Goal: Task Accomplishment & Management: Use online tool/utility

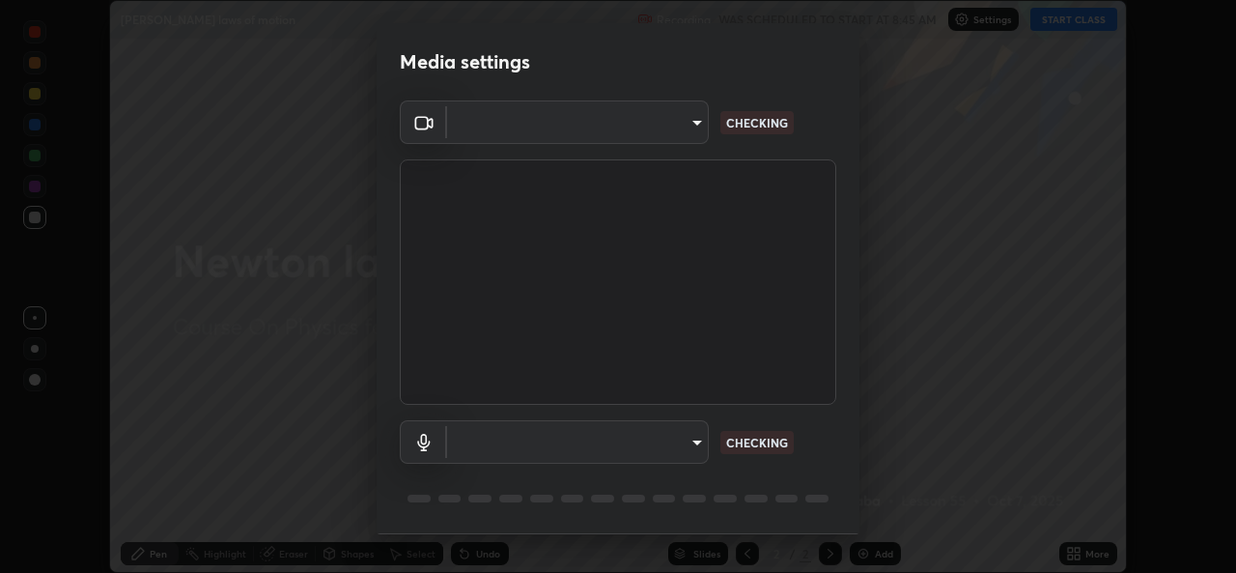
scroll to position [61, 0]
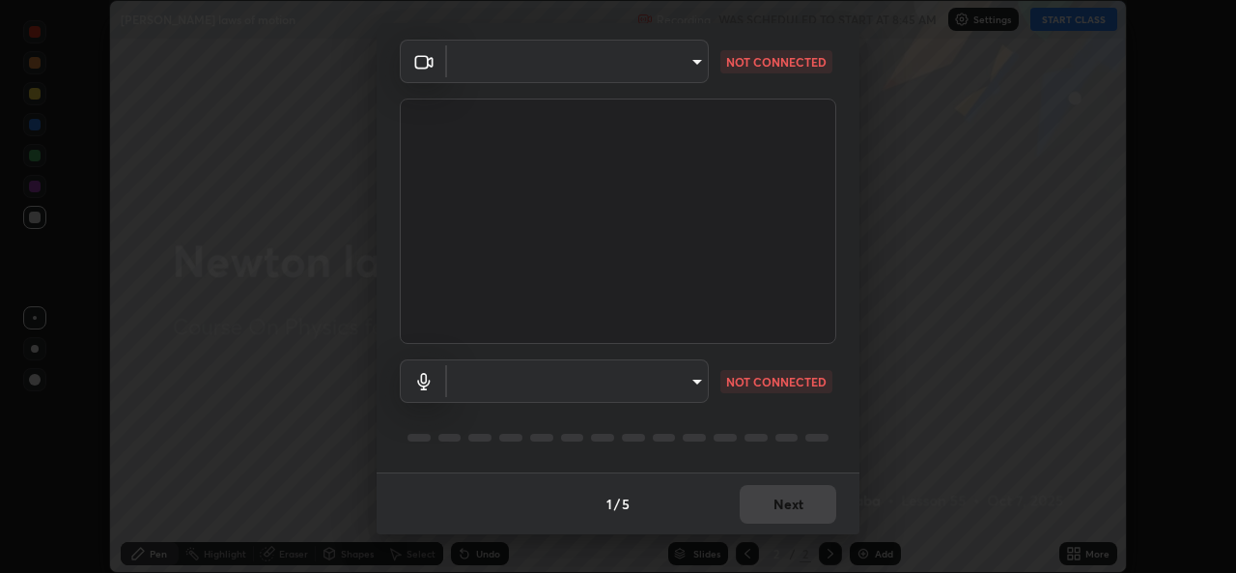
type input "cb11e7ebe48493458edde3aa080830662780a3cf97d913cde91a43647f6678ff"
type input "default"
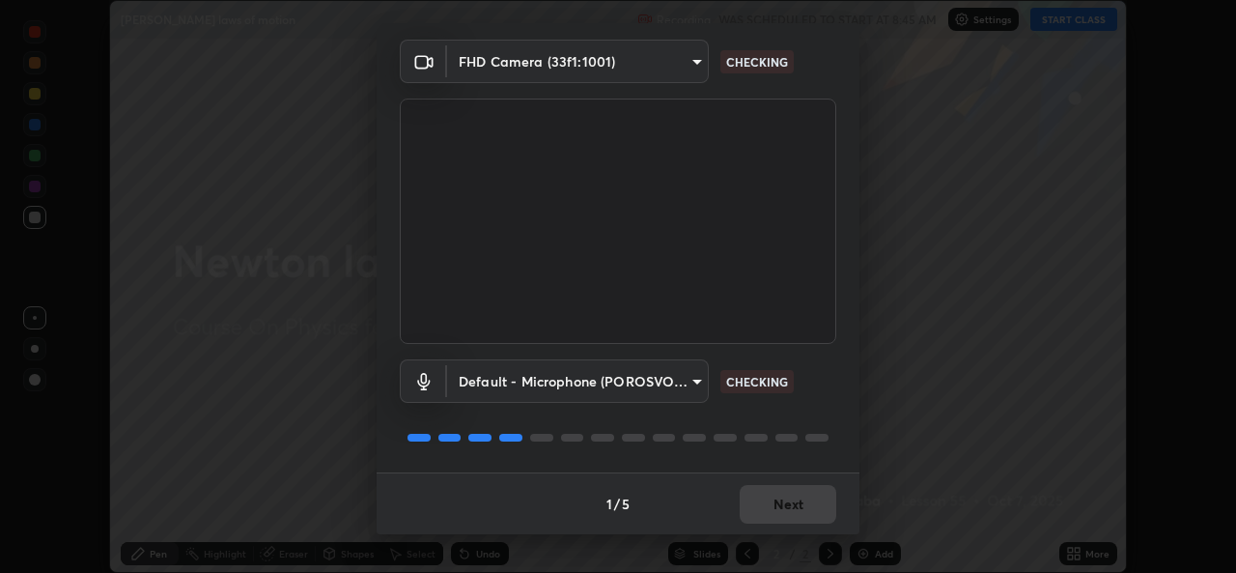
click at [565, 59] on body "Erase all [PERSON_NAME] laws of motion Recording WAS SCHEDULED TO START AT 8:45…" at bounding box center [618, 286] width 1236 height 573
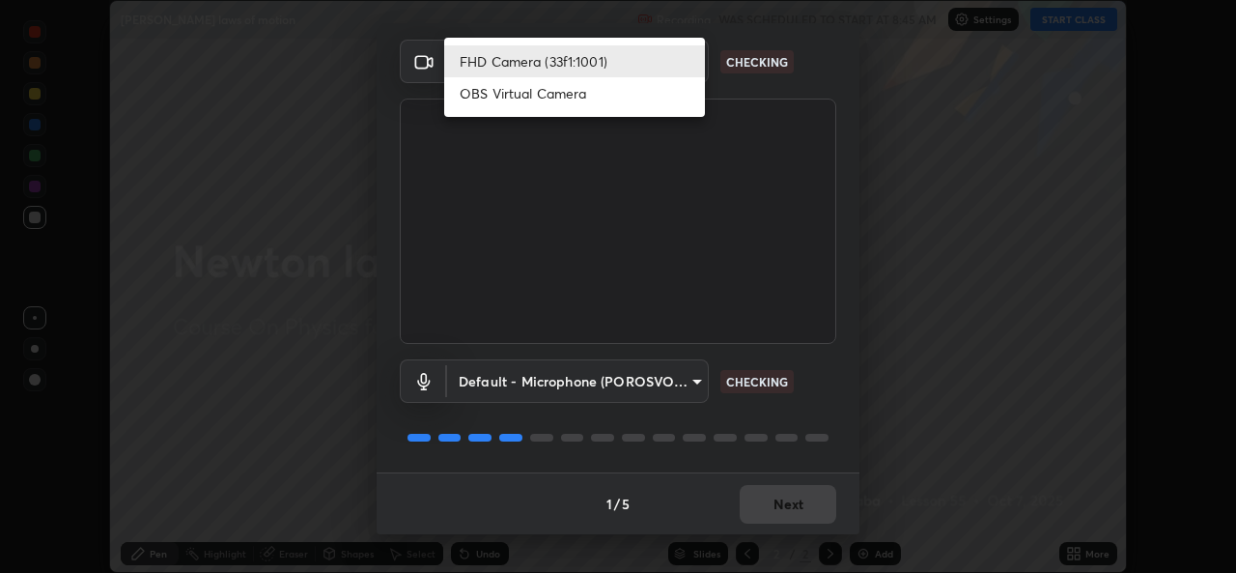
click at [512, 94] on li "OBS Virtual Camera" at bounding box center [574, 93] width 261 height 32
type input "5618269c93b7db381f68ab27d5462ff7c7c4879a07c3cab3a28d71764e145706"
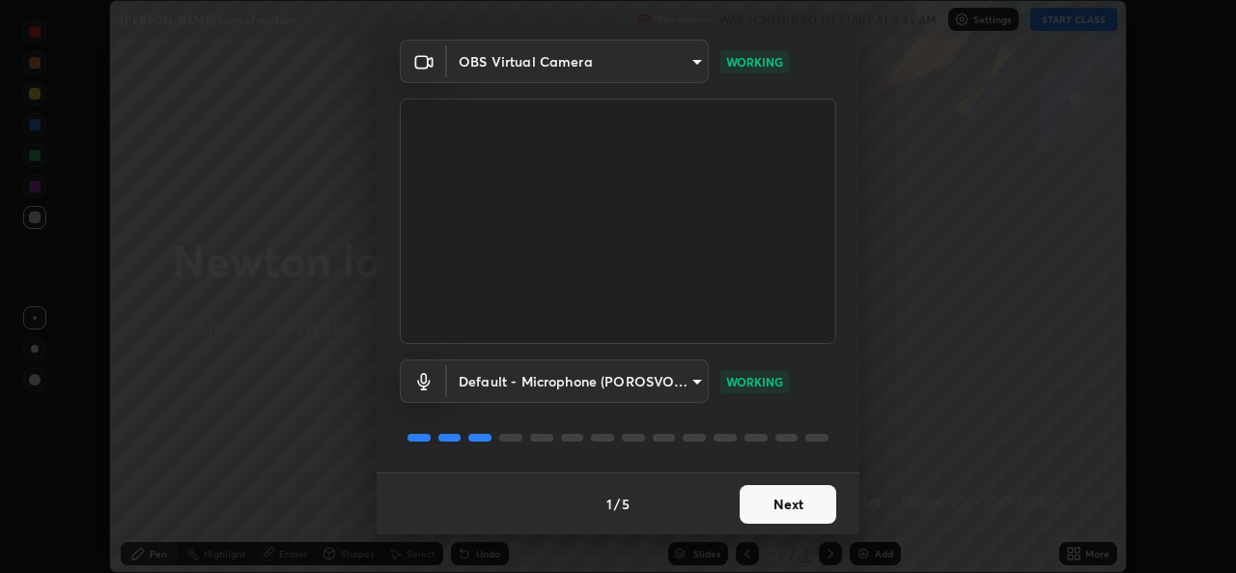
click at [767, 507] on button "Next" at bounding box center [788, 504] width 97 height 39
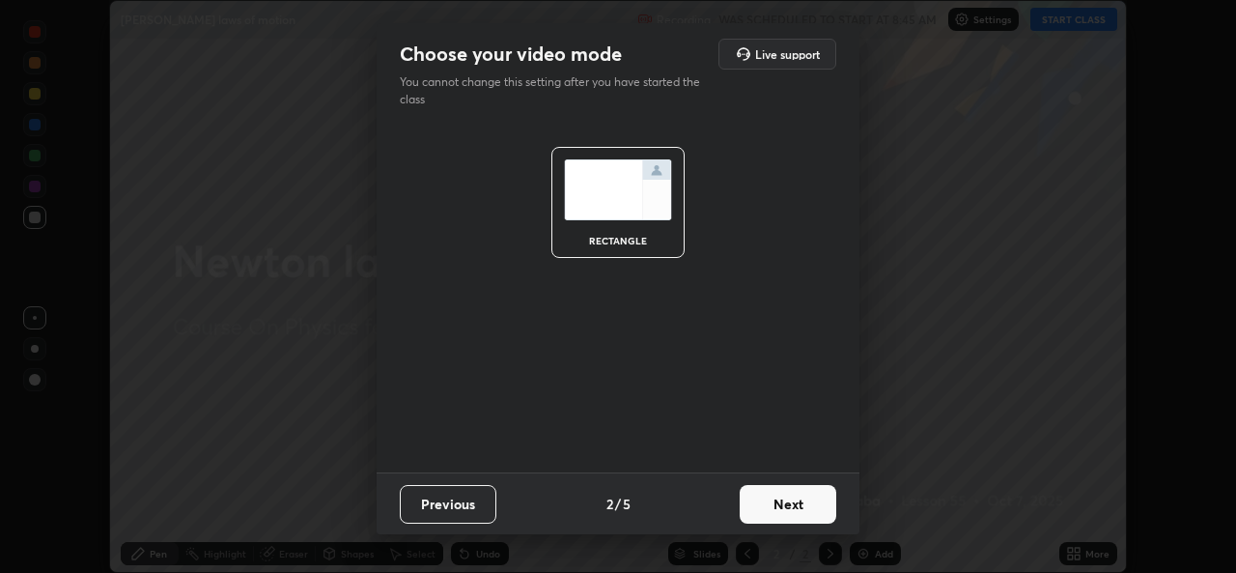
scroll to position [0, 0]
click at [763, 502] on button "Next" at bounding box center [788, 504] width 97 height 39
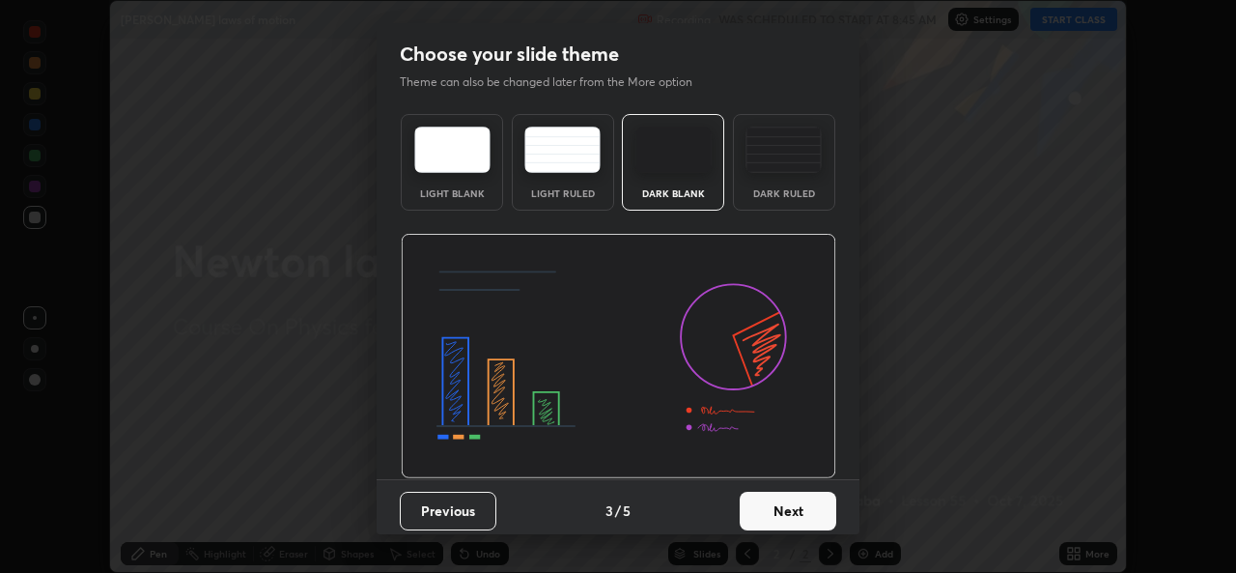
click at [763, 506] on button "Next" at bounding box center [788, 510] width 97 height 39
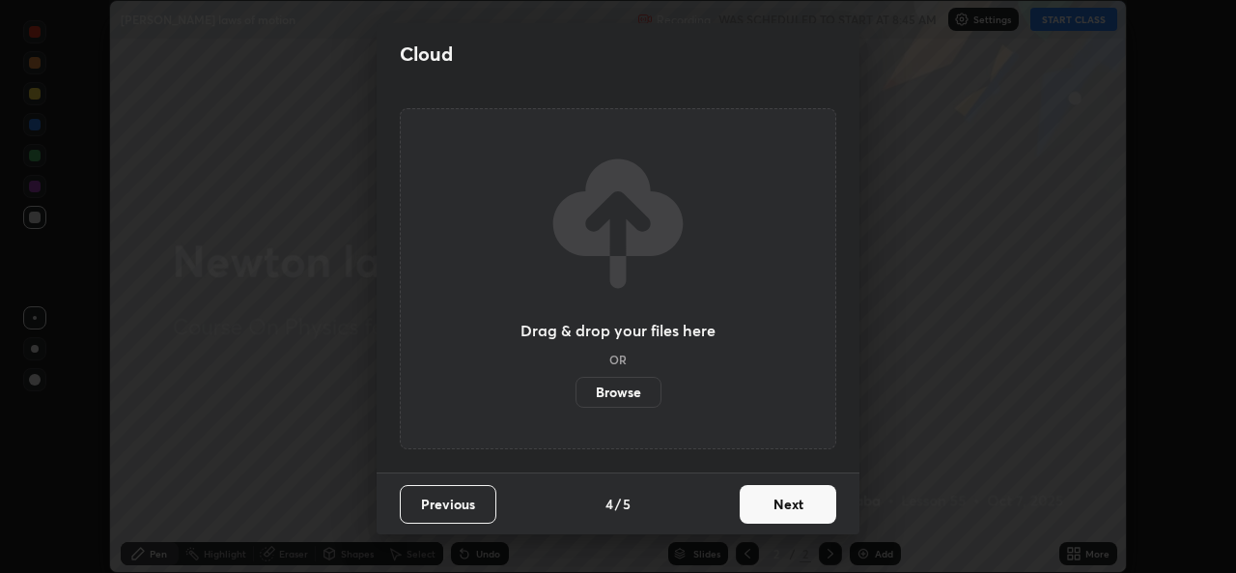
click at [763, 512] on button "Next" at bounding box center [788, 504] width 97 height 39
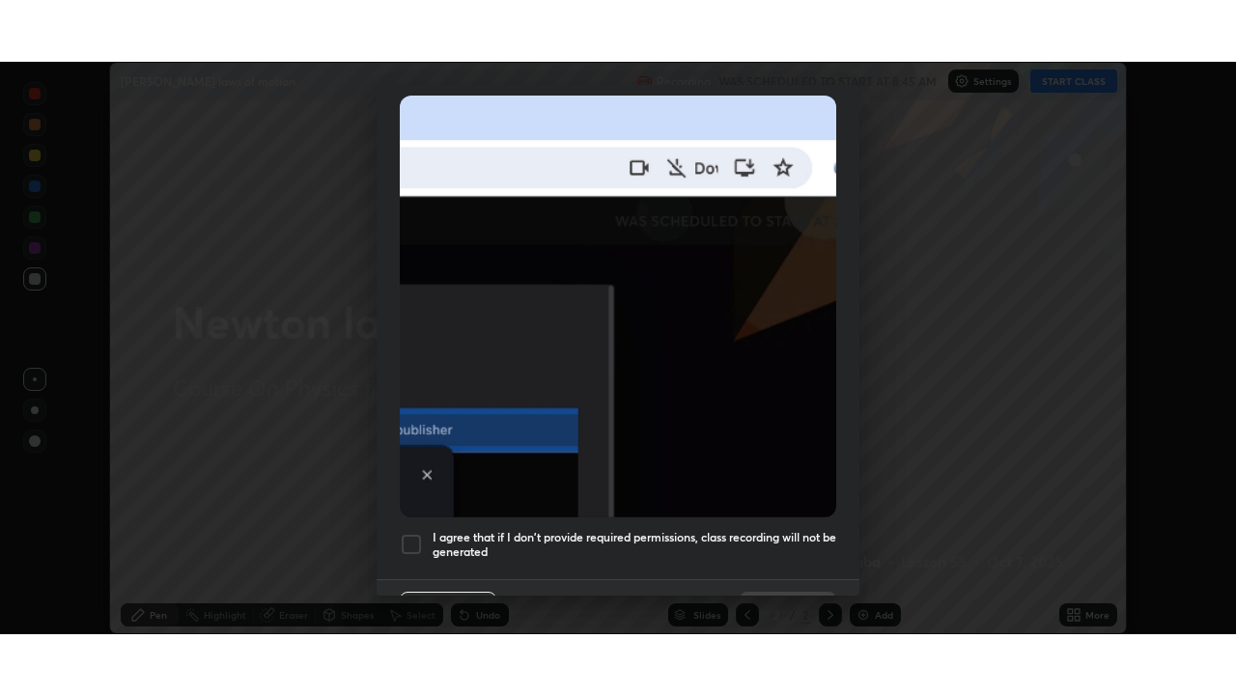
scroll to position [455, 0]
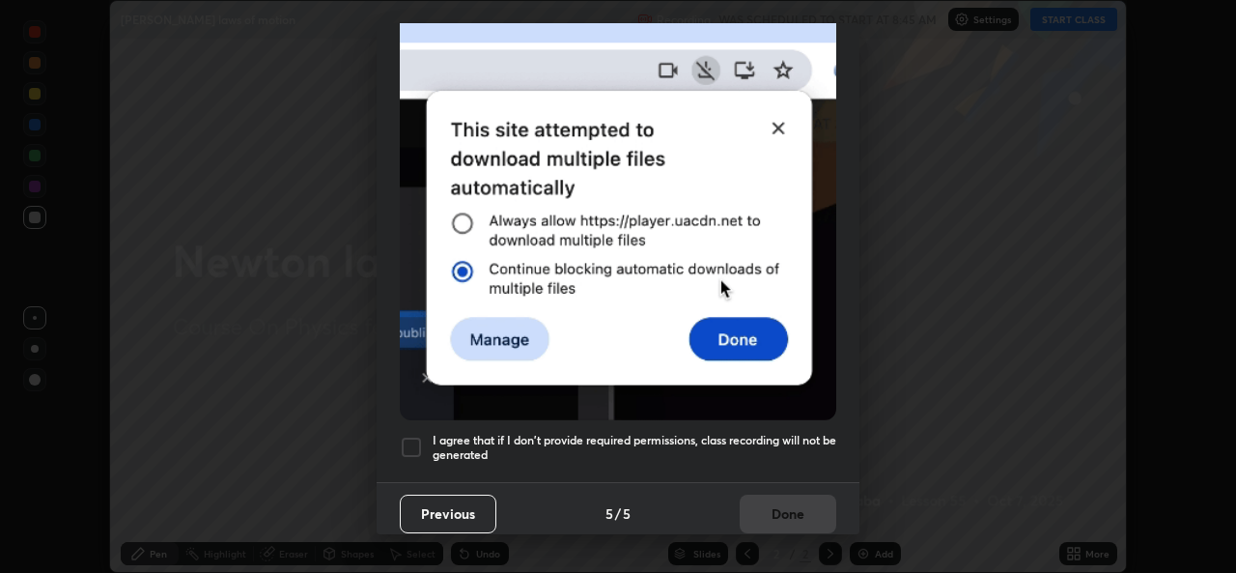
click at [406, 440] on div at bounding box center [411, 446] width 23 height 23
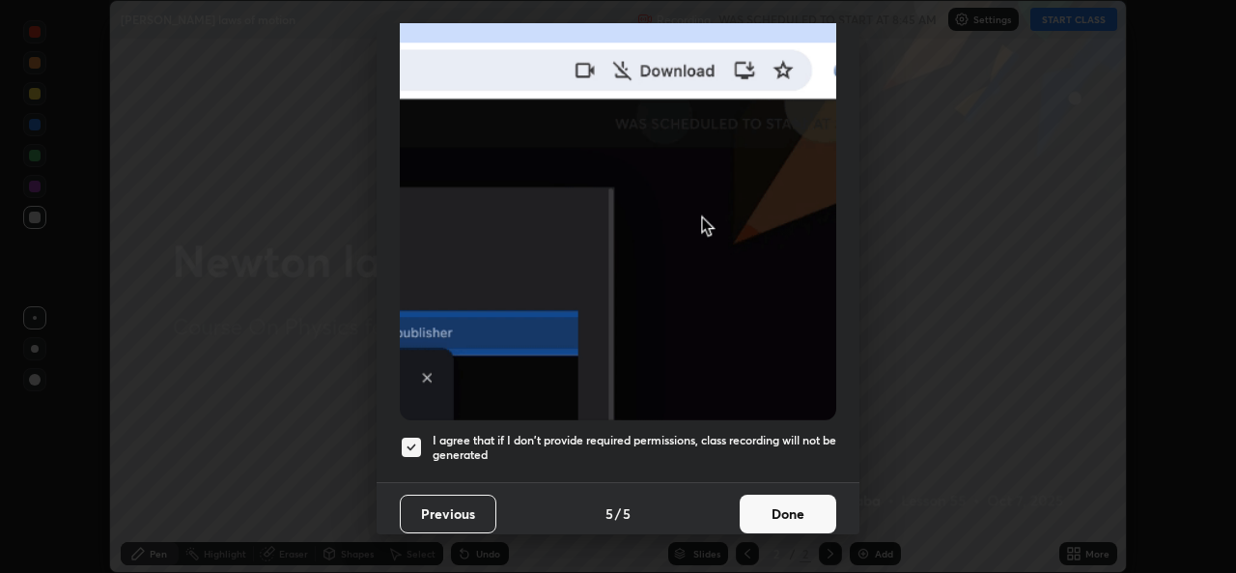
click at [750, 501] on button "Done" at bounding box center [788, 513] width 97 height 39
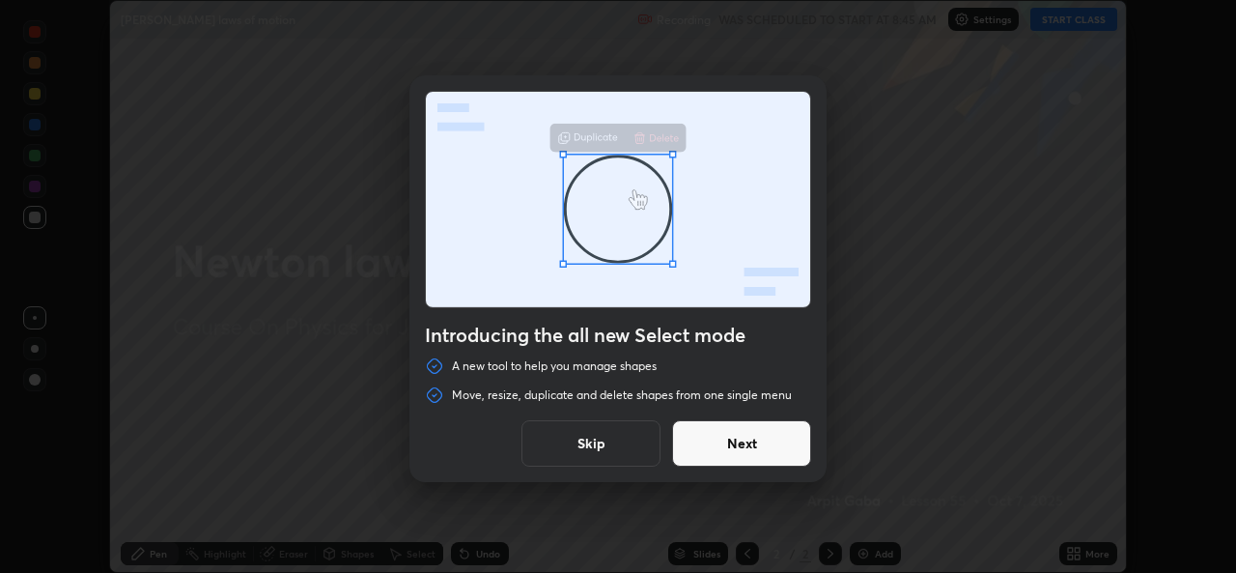
click at [576, 442] on button "Skip" at bounding box center [590, 443] width 139 height 46
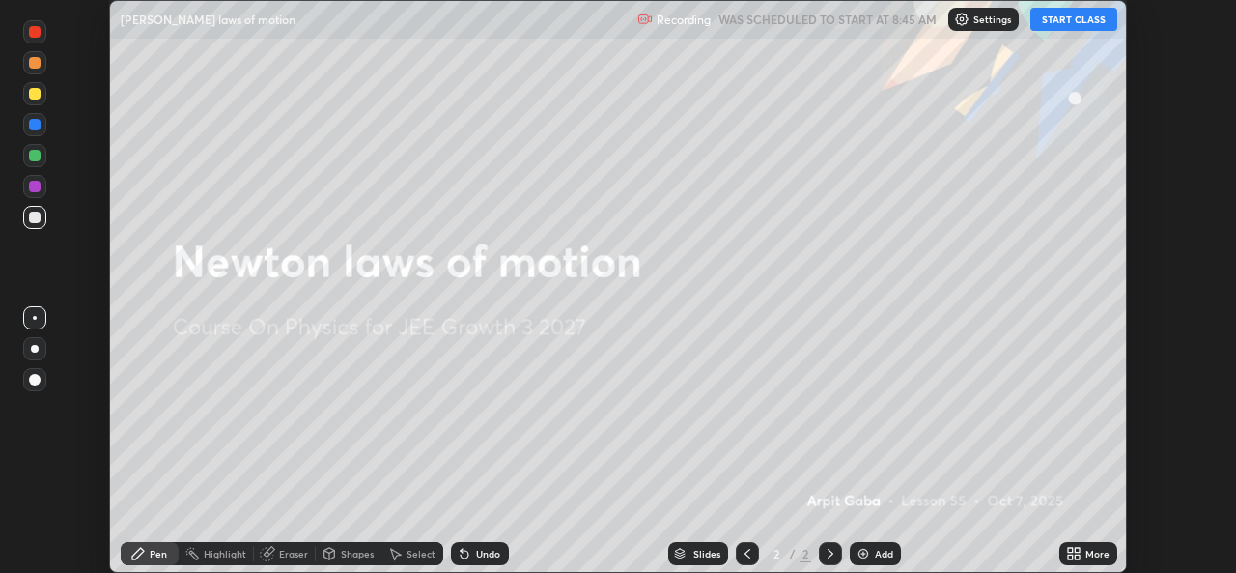
click at [468, 544] on div "Undo" at bounding box center [480, 553] width 58 height 23
click at [1066, 21] on button "START CLASS" at bounding box center [1073, 19] width 87 height 23
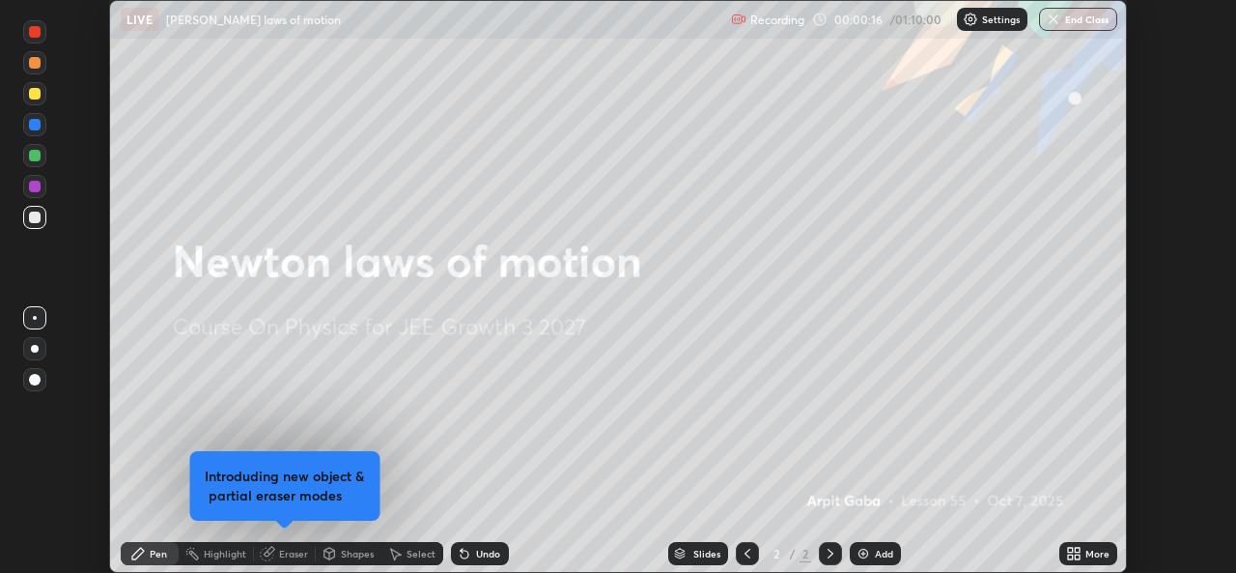
click at [1077, 549] on icon at bounding box center [1077, 549] width 5 height 5
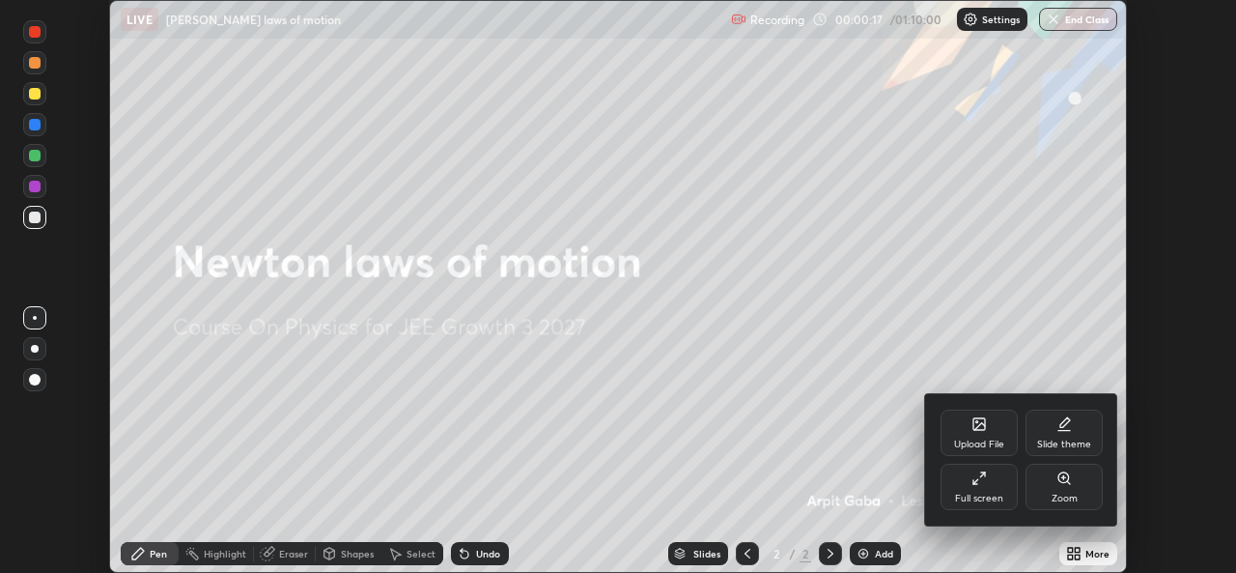
click at [974, 481] on icon at bounding box center [978, 477] width 15 height 15
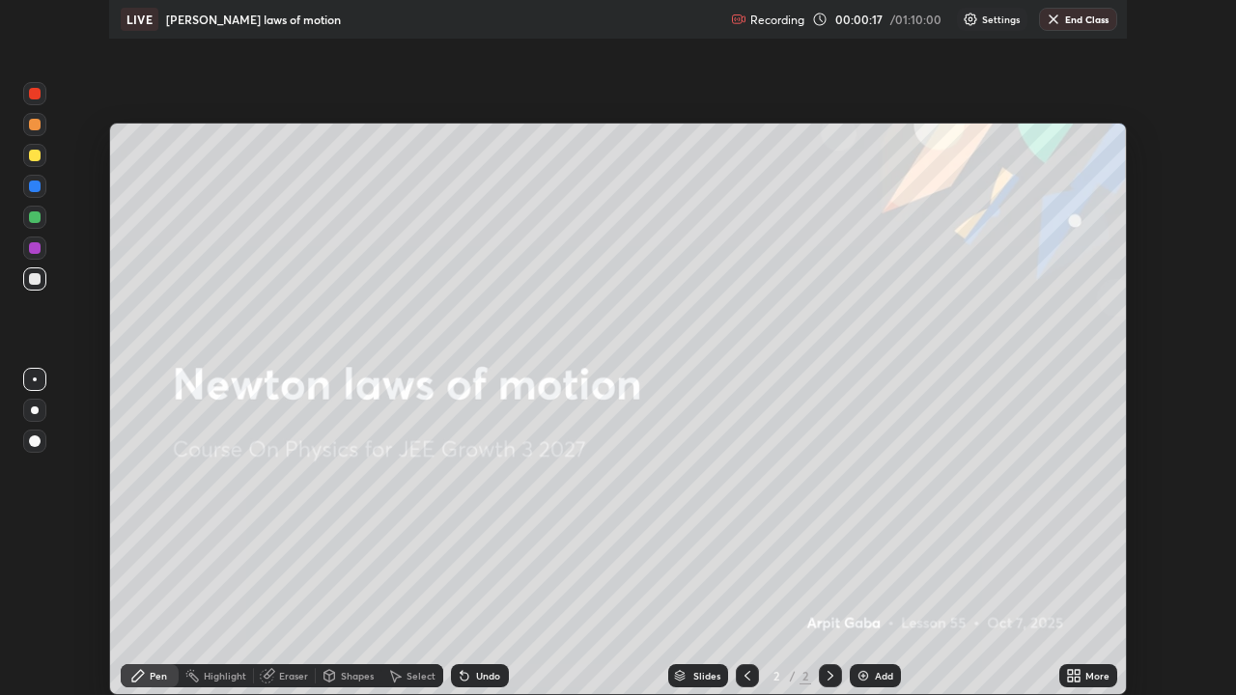
scroll to position [695, 1236]
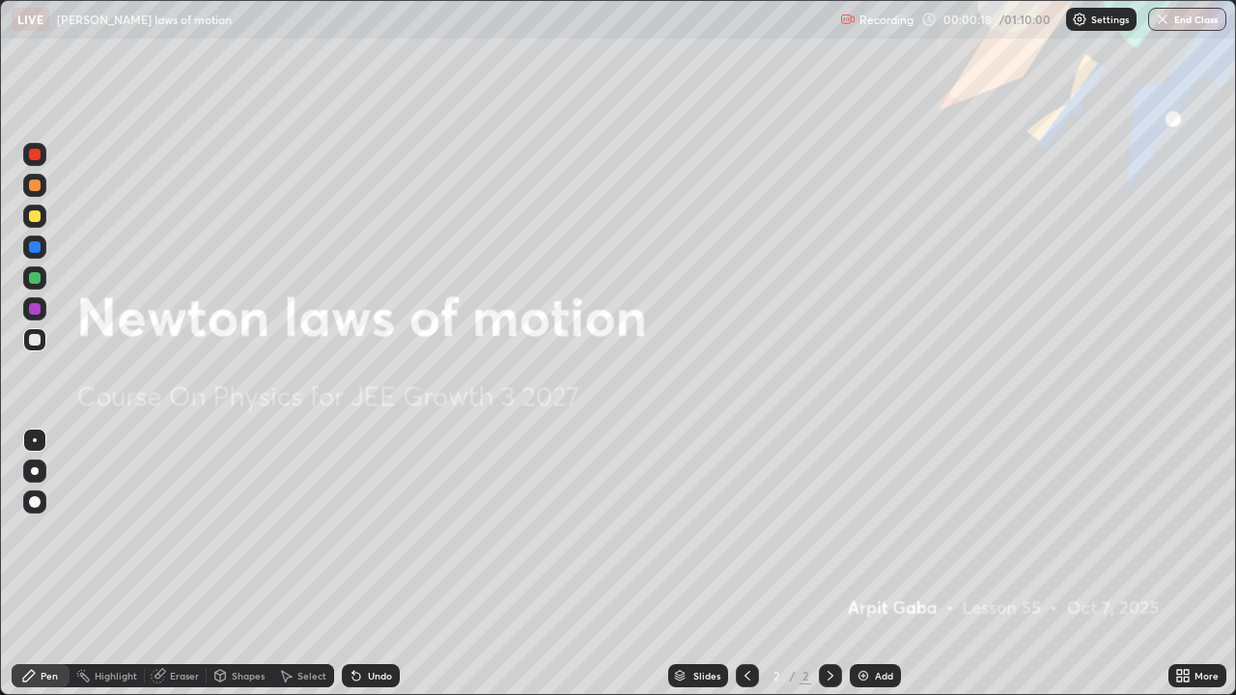
click at [867, 572] on img at bounding box center [862, 675] width 15 height 15
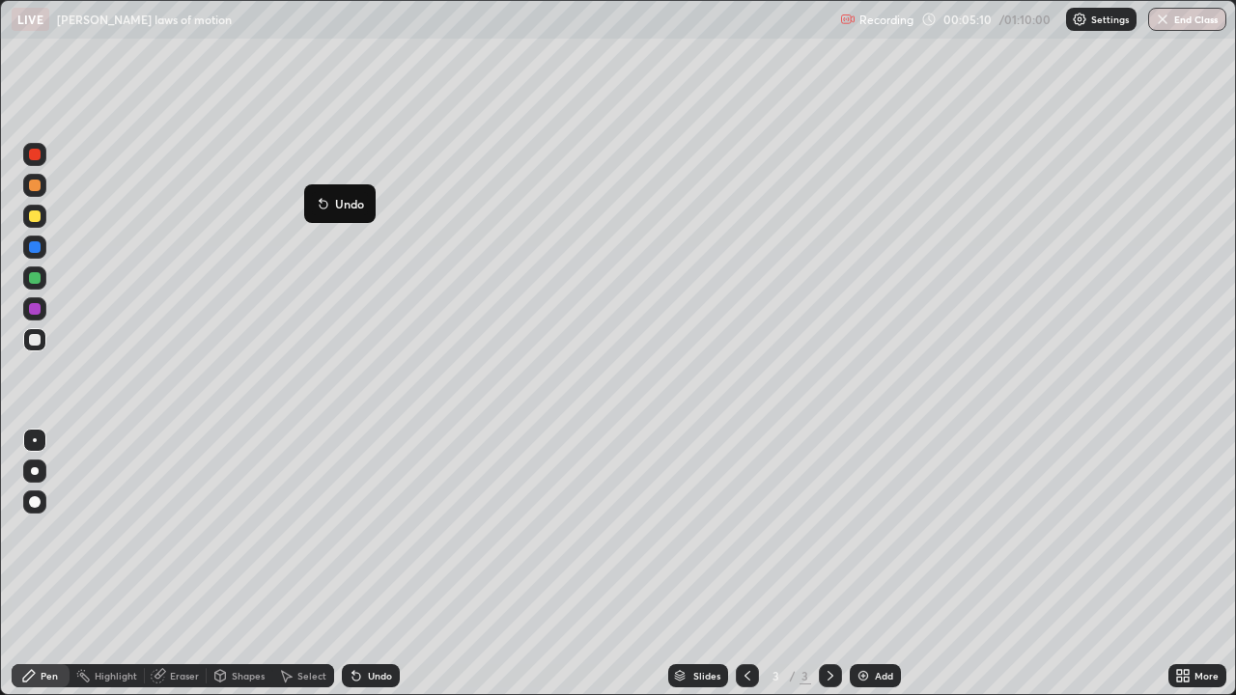
click at [321, 194] on button "Undo" at bounding box center [340, 203] width 56 height 23
click at [370, 572] on div "Undo" at bounding box center [380, 676] width 24 height 10
click at [368, 572] on div "Undo" at bounding box center [380, 676] width 24 height 10
click at [364, 572] on div "Undo" at bounding box center [371, 675] width 58 height 23
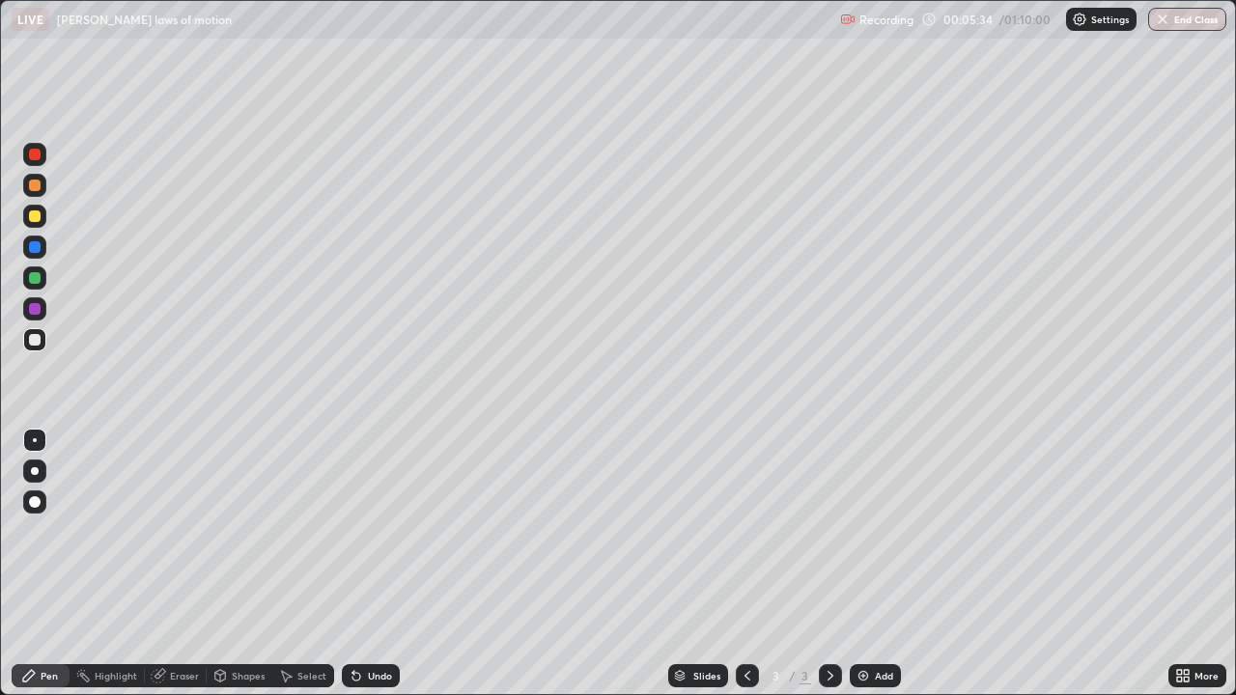
click at [368, 572] on div "Undo" at bounding box center [380, 676] width 24 height 10
click at [364, 572] on div "Undo" at bounding box center [371, 675] width 58 height 23
click at [369, 572] on div "Undo" at bounding box center [380, 676] width 24 height 10
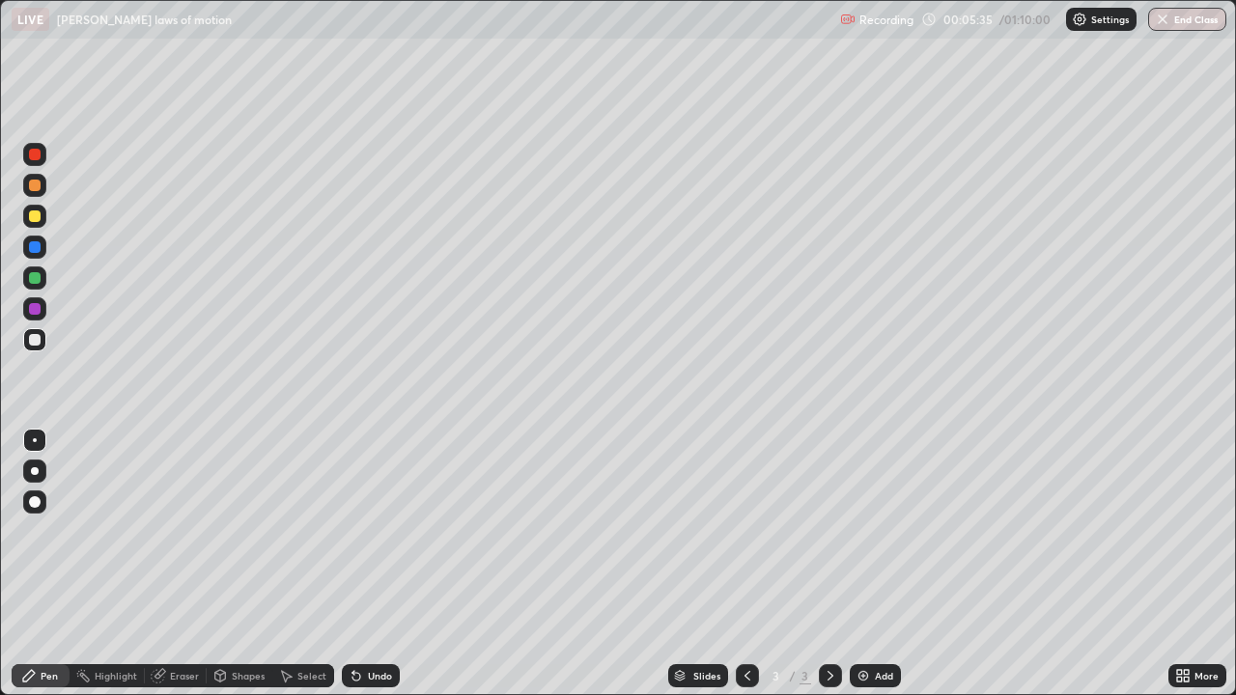
click at [369, 572] on div "Undo" at bounding box center [380, 676] width 24 height 10
click at [371, 572] on div "Undo" at bounding box center [380, 676] width 24 height 10
click at [368, 572] on div "Undo" at bounding box center [380, 676] width 24 height 10
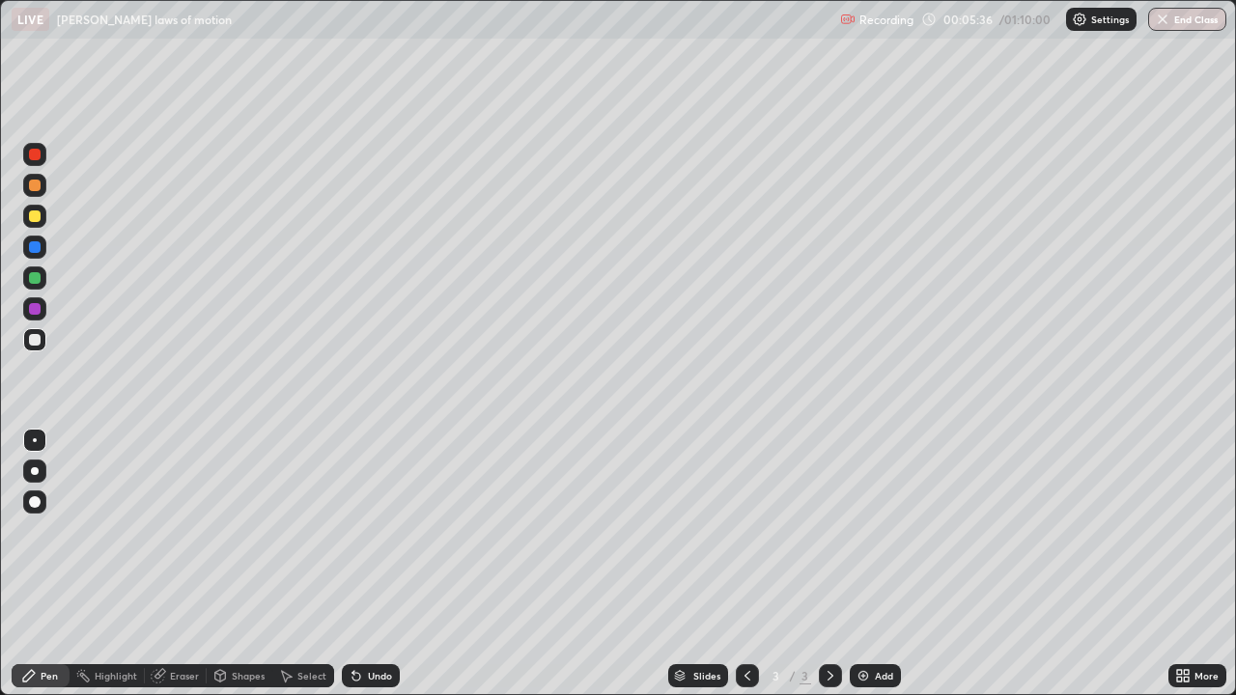
click at [368, 572] on div "Undo" at bounding box center [380, 676] width 24 height 10
click at [360, 572] on icon at bounding box center [356, 675] width 15 height 15
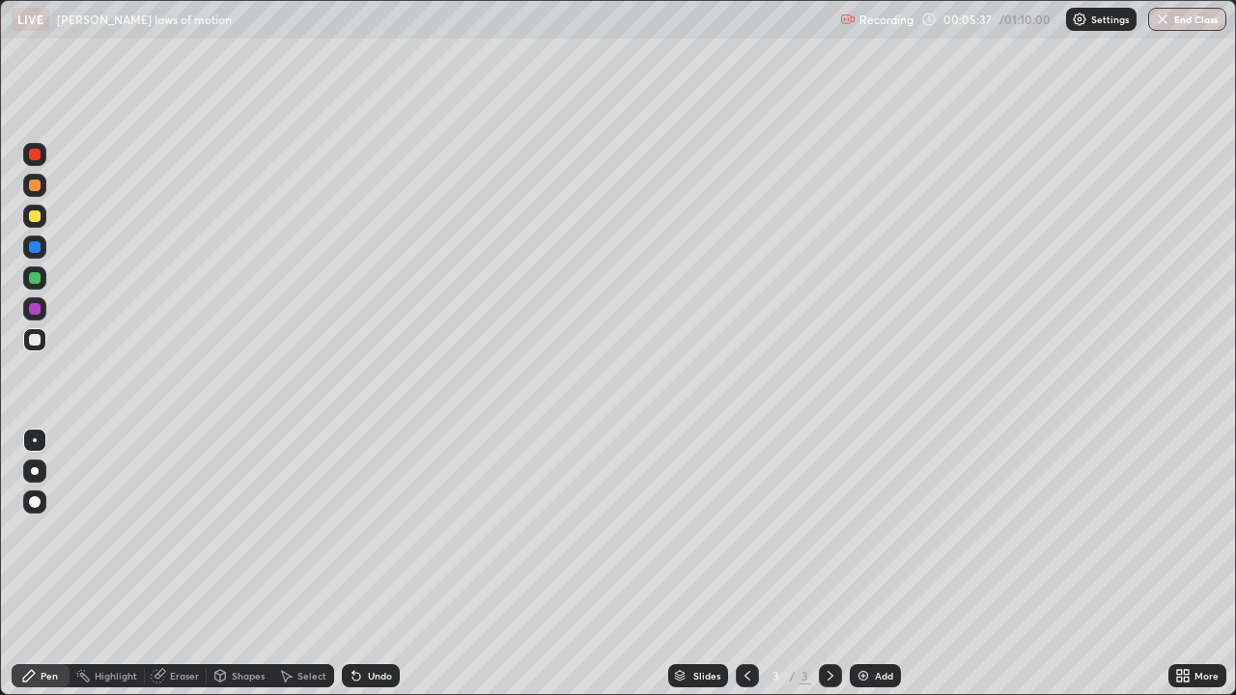
click at [352, 572] on icon at bounding box center [353, 672] width 2 height 2
click at [38, 214] on div at bounding box center [35, 216] width 12 height 12
click at [165, 572] on div "Eraser" at bounding box center [176, 675] width 62 height 23
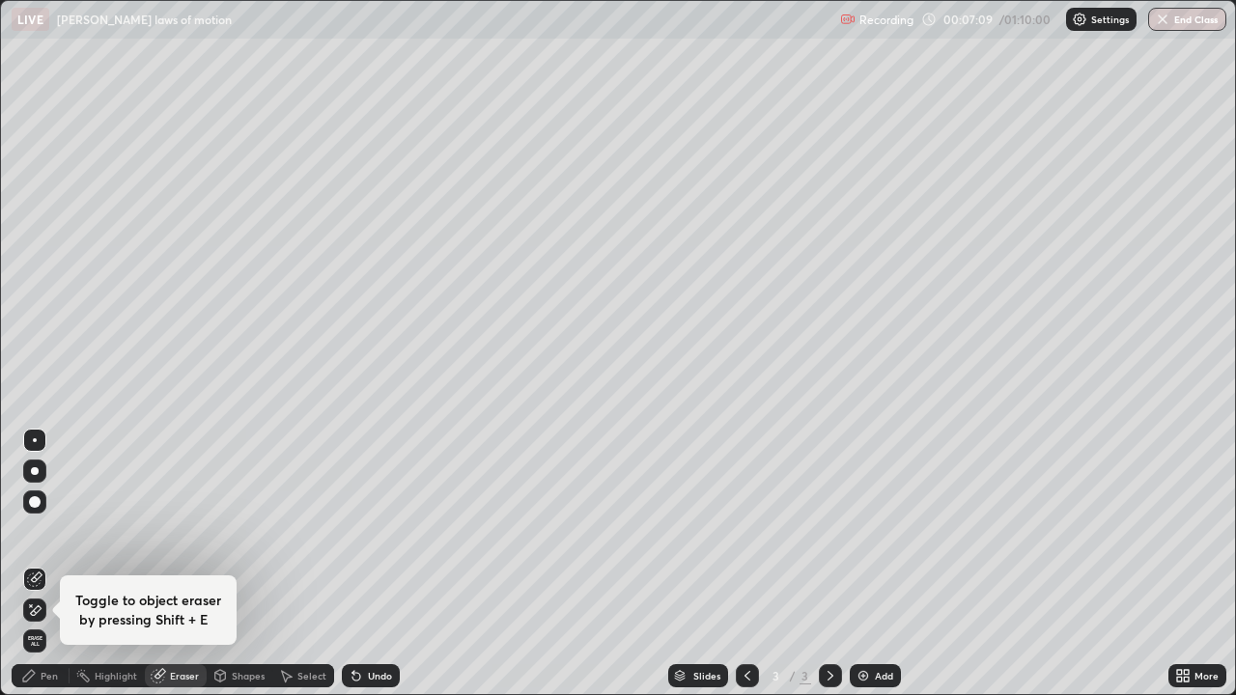
click at [49, 572] on div "Pen" at bounding box center [49, 676] width 17 height 10
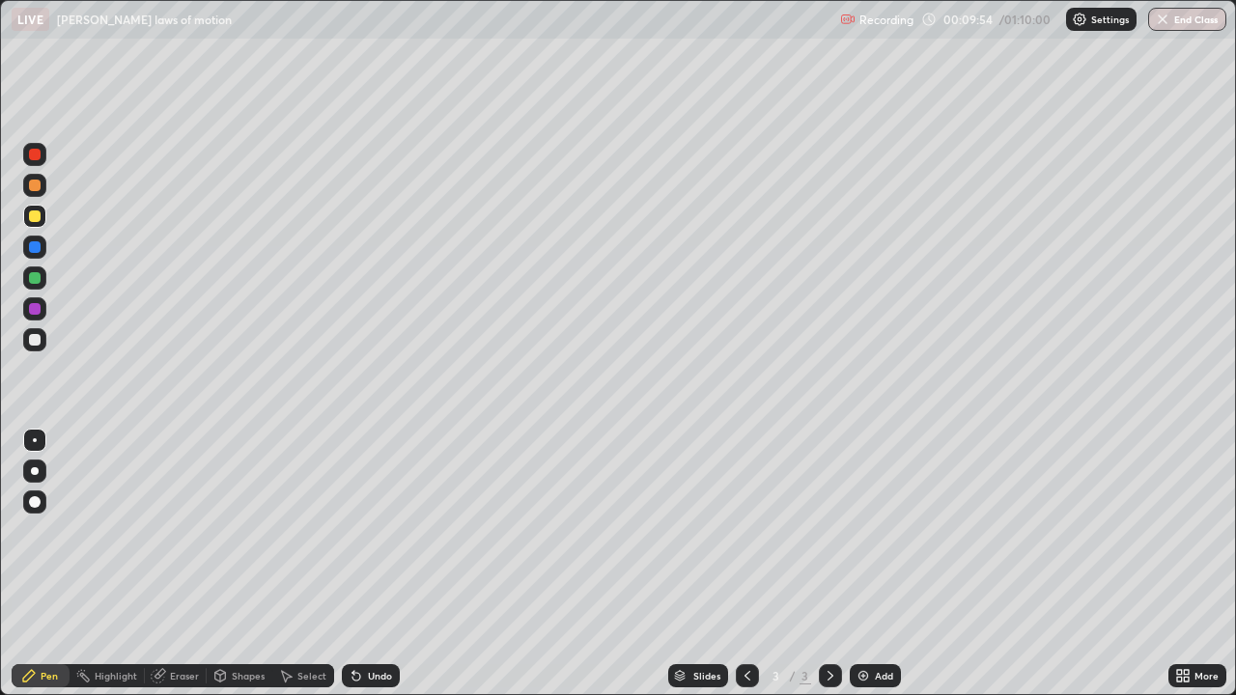
click at [35, 439] on div at bounding box center [35, 440] width 4 height 4
click at [186, 572] on div "Eraser" at bounding box center [184, 676] width 29 height 10
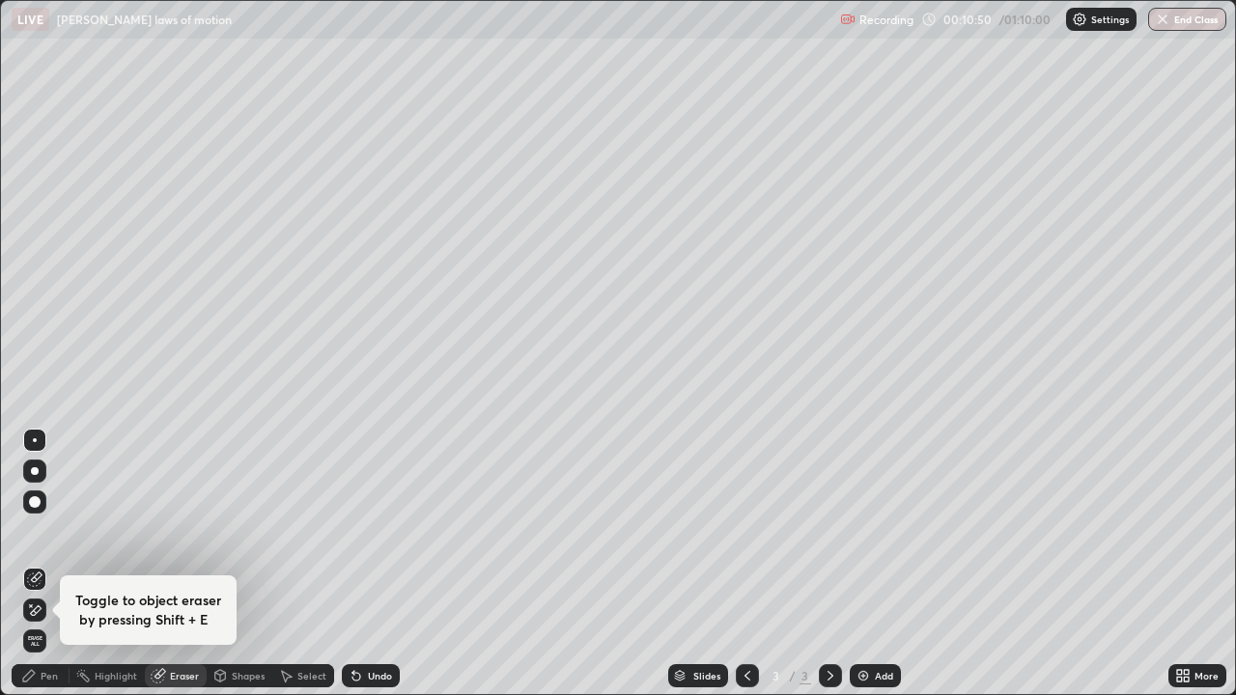
click at [39, 572] on div "Pen" at bounding box center [41, 675] width 58 height 23
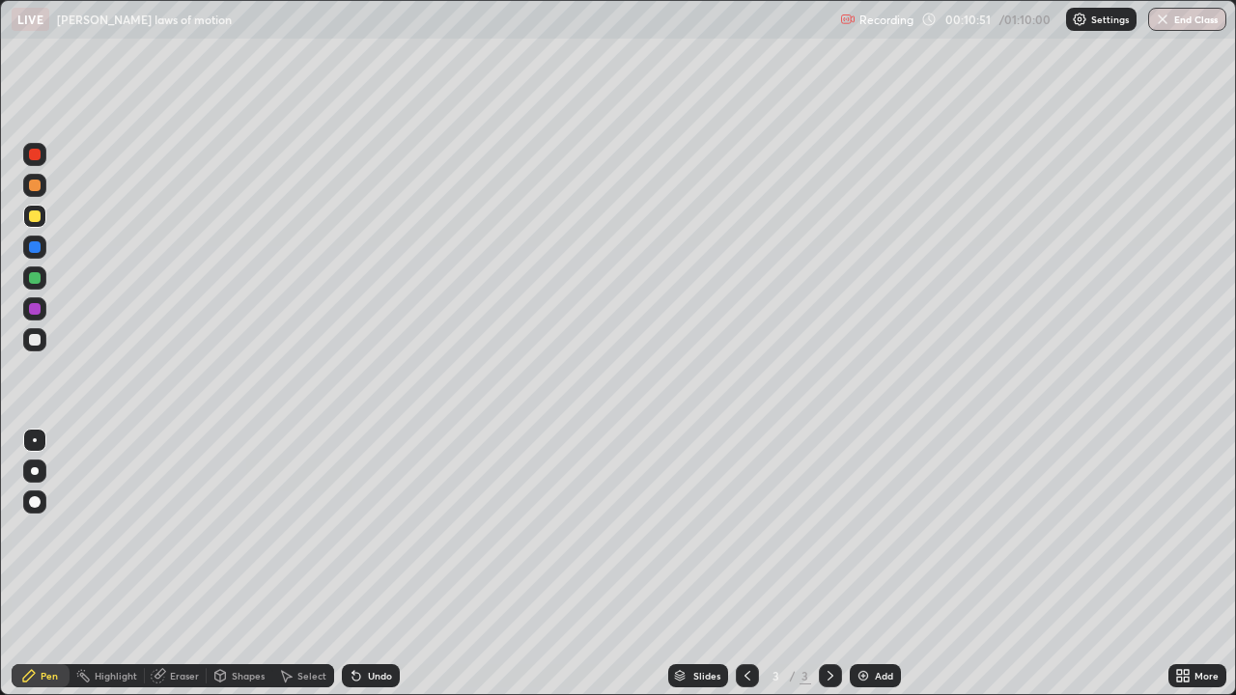
click at [44, 572] on div "Pen" at bounding box center [49, 676] width 17 height 10
click at [35, 341] on div at bounding box center [35, 340] width 12 height 12
click at [352, 572] on icon at bounding box center [353, 672] width 2 height 2
click at [353, 572] on icon at bounding box center [356, 677] width 8 height 8
click at [366, 572] on div "Undo" at bounding box center [371, 675] width 58 height 23
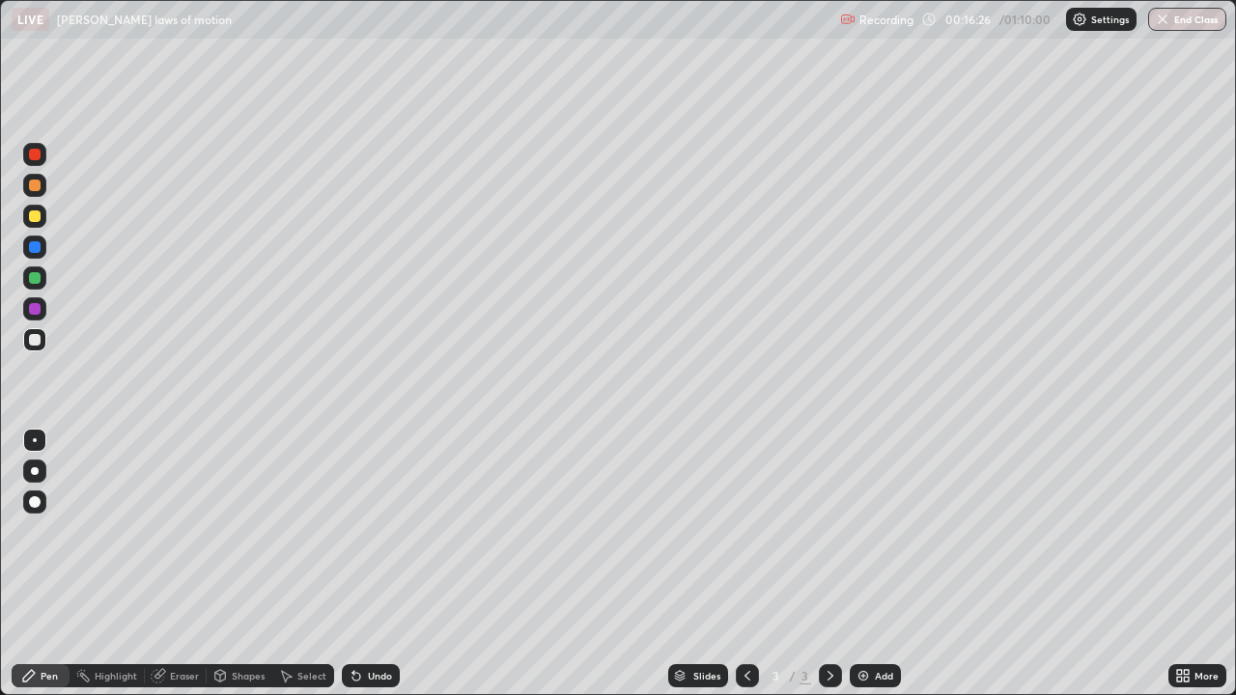
click at [40, 216] on div at bounding box center [35, 216] width 12 height 12
click at [38, 274] on div at bounding box center [35, 278] width 12 height 12
click at [182, 572] on div "Eraser" at bounding box center [184, 676] width 29 height 10
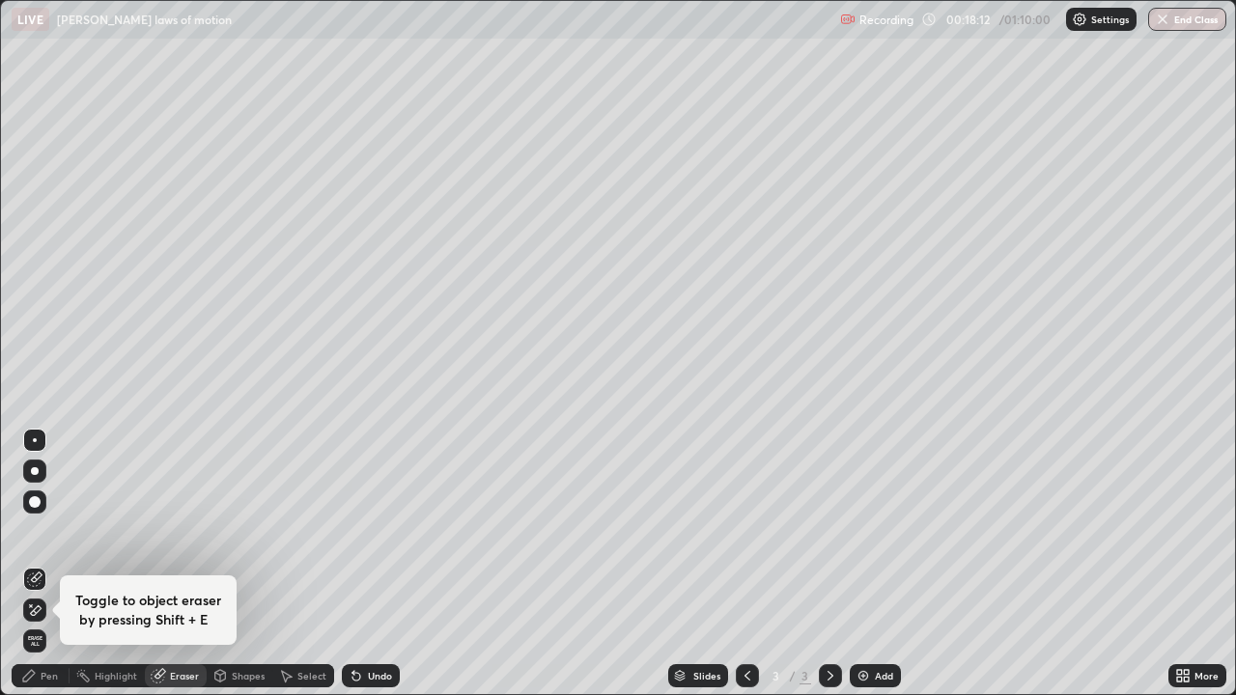
click at [42, 503] on div at bounding box center [34, 502] width 23 height 23
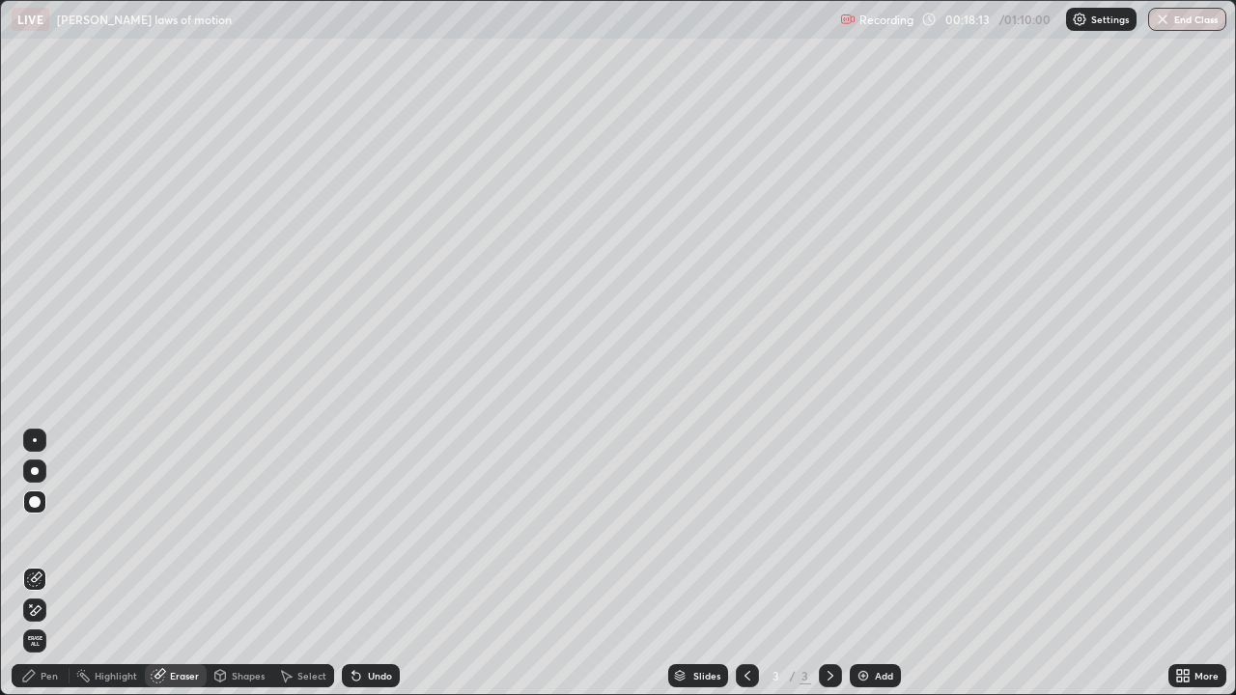
click at [35, 440] on div at bounding box center [35, 440] width 4 height 4
click at [40, 572] on div "Pen" at bounding box center [41, 675] width 58 height 23
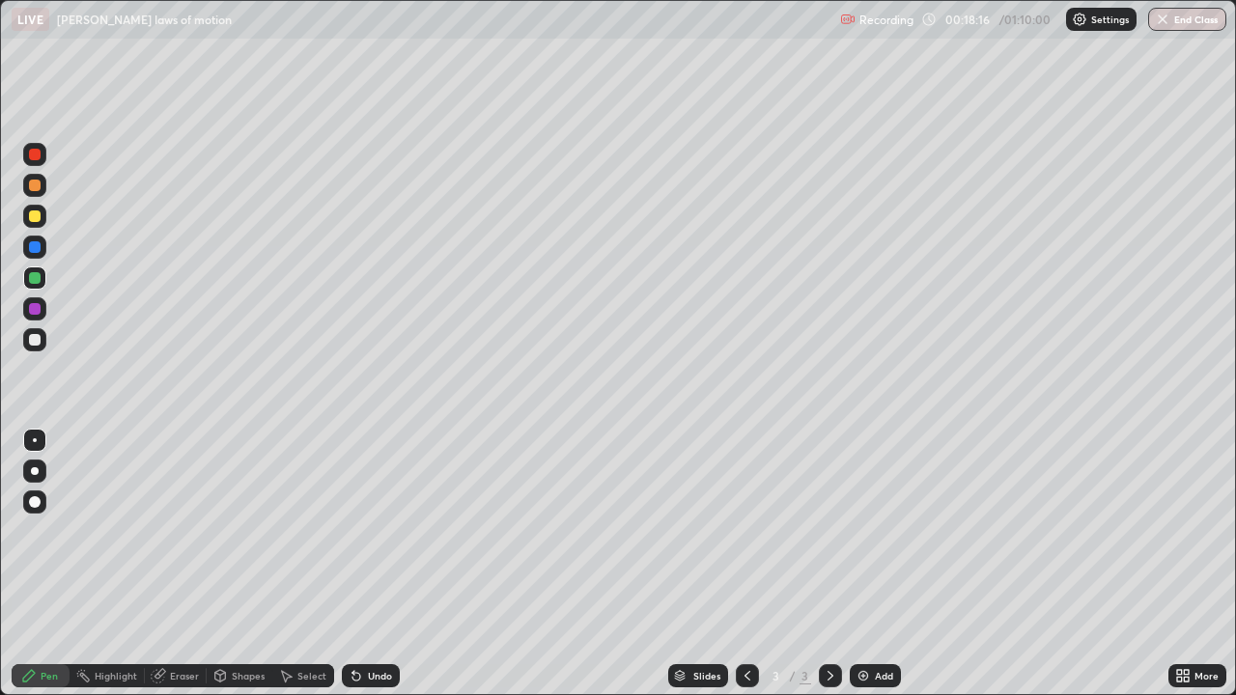
click at [34, 243] on div at bounding box center [35, 247] width 12 height 12
click at [34, 213] on div at bounding box center [35, 216] width 12 height 12
click at [184, 572] on div "Eraser" at bounding box center [184, 676] width 29 height 10
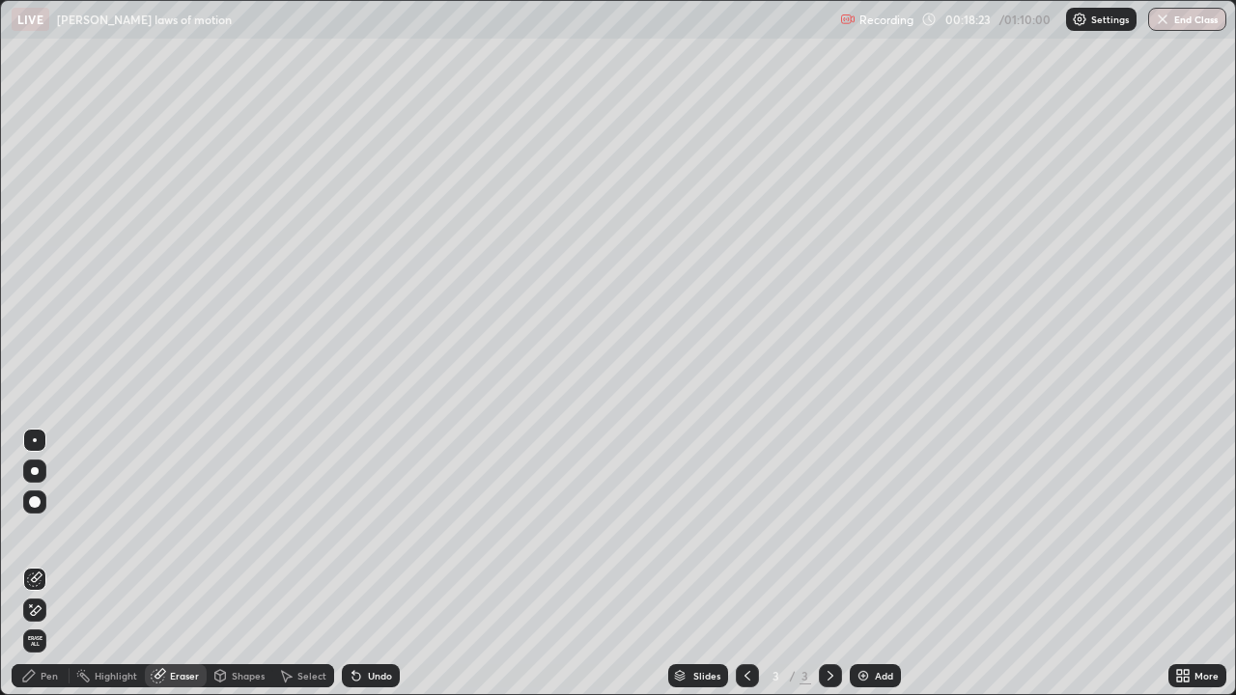
click at [56, 572] on div "Pen" at bounding box center [49, 676] width 17 height 10
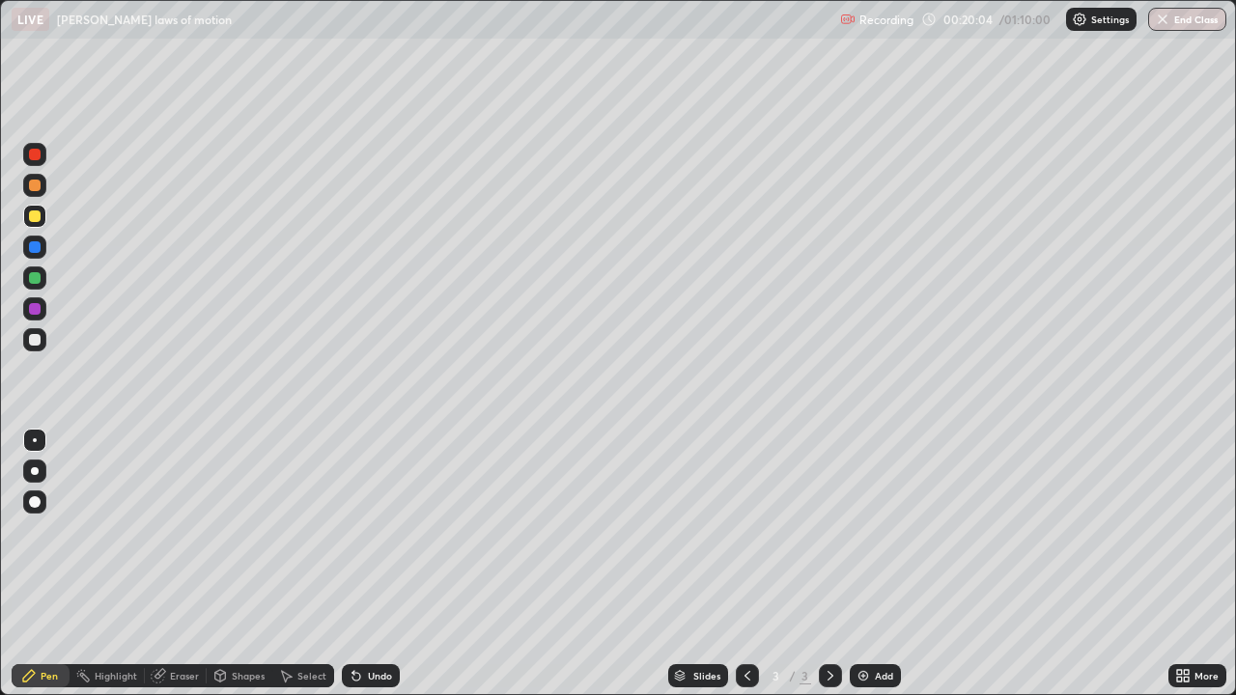
click at [36, 343] on div at bounding box center [35, 340] width 12 height 12
click at [33, 216] on div at bounding box center [35, 216] width 12 height 12
click at [868, 572] on img at bounding box center [862, 675] width 15 height 15
click at [362, 572] on div "Undo" at bounding box center [371, 675] width 58 height 23
click at [369, 572] on div "Undo" at bounding box center [371, 675] width 58 height 23
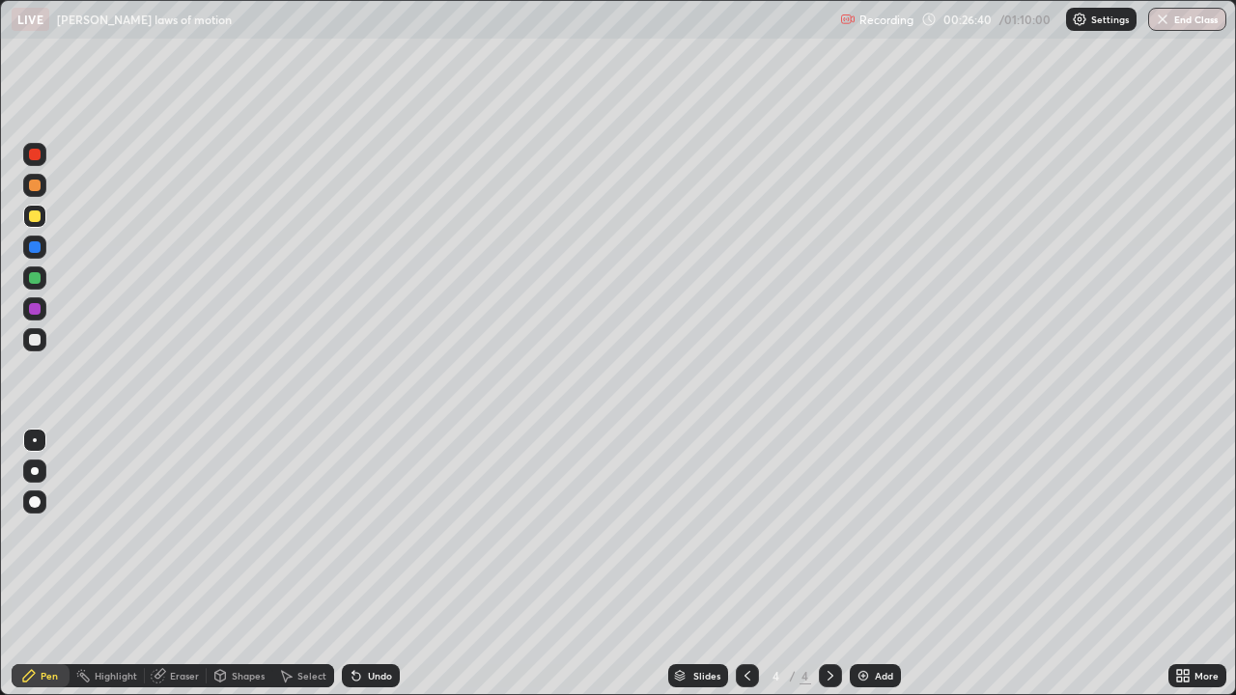
click at [364, 572] on div "Undo" at bounding box center [371, 675] width 58 height 23
click at [361, 572] on div "Undo" at bounding box center [371, 675] width 58 height 23
click at [380, 572] on div "Undo" at bounding box center [380, 676] width 24 height 10
click at [373, 572] on div "Undo" at bounding box center [380, 676] width 24 height 10
click at [370, 572] on div "Undo" at bounding box center [380, 676] width 24 height 10
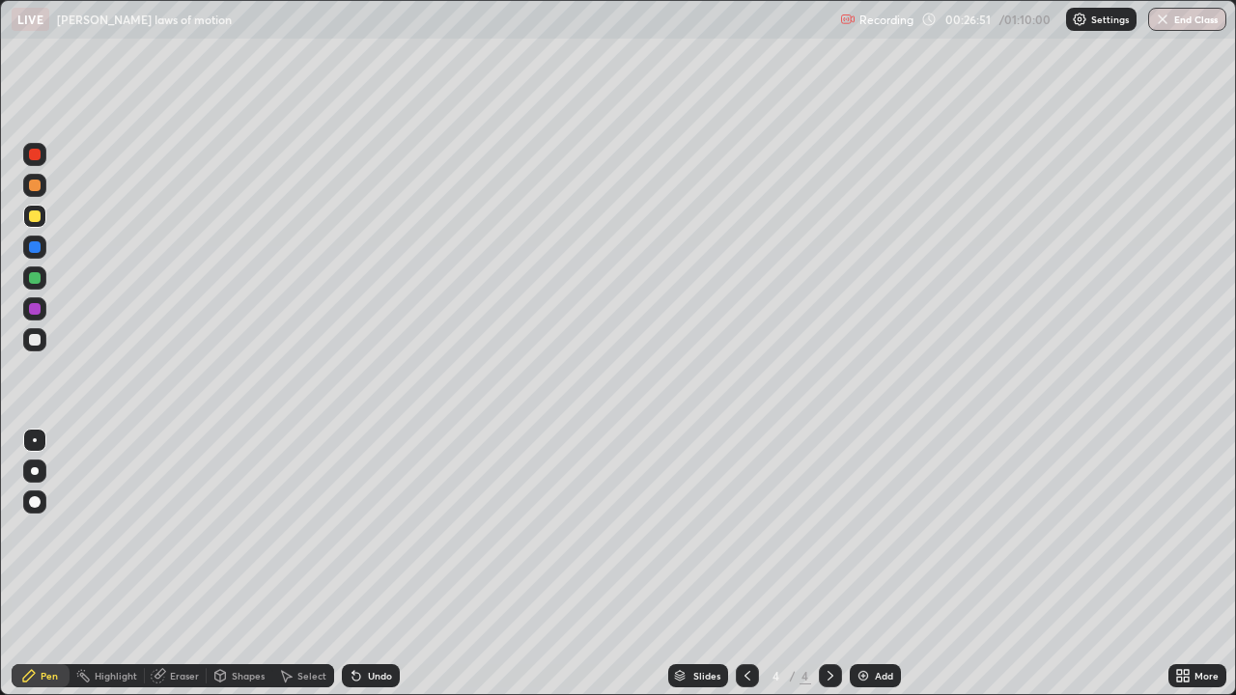
click at [368, 572] on div "Undo" at bounding box center [380, 676] width 24 height 10
click at [34, 341] on div at bounding box center [35, 340] width 12 height 12
click at [369, 572] on div "Undo" at bounding box center [380, 676] width 24 height 10
click at [368, 572] on div "Undo" at bounding box center [380, 676] width 24 height 10
click at [33, 247] on div at bounding box center [35, 247] width 12 height 12
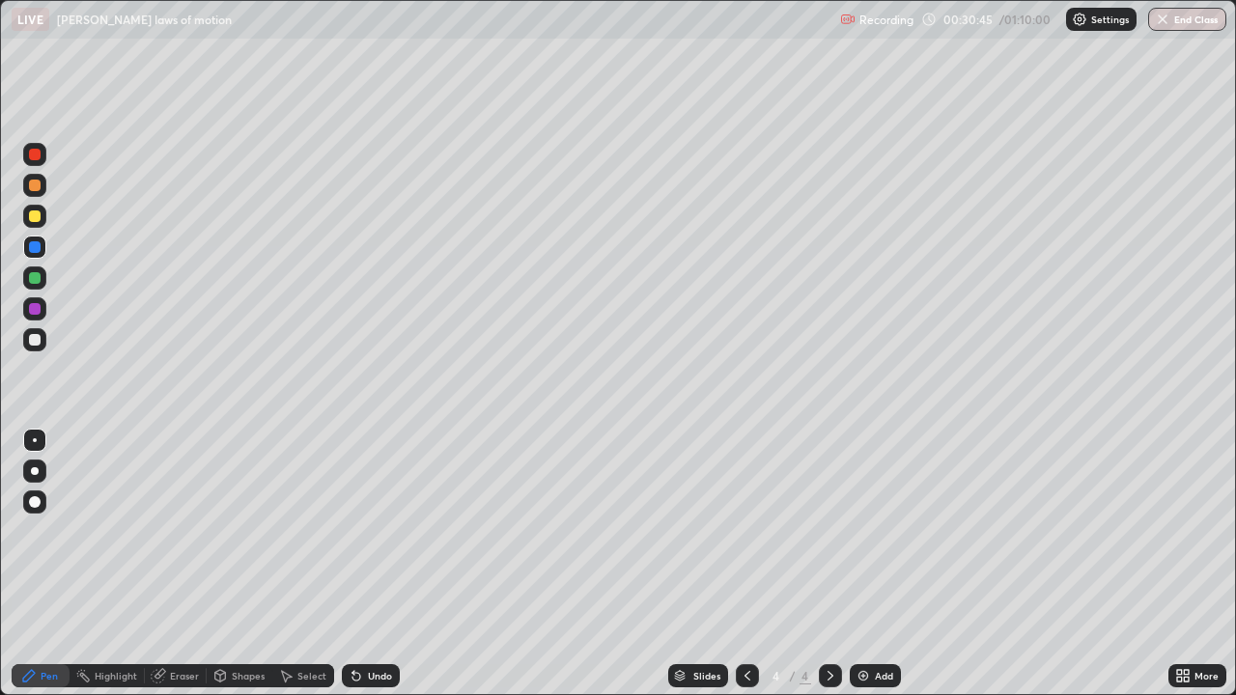
click at [745, 572] on icon at bounding box center [747, 675] width 15 height 15
click at [381, 572] on div "Undo" at bounding box center [371, 675] width 58 height 23
click at [376, 572] on div "Undo" at bounding box center [380, 676] width 24 height 10
click at [375, 572] on div "Undo" at bounding box center [380, 676] width 24 height 10
click at [376, 572] on div "Undo" at bounding box center [380, 676] width 24 height 10
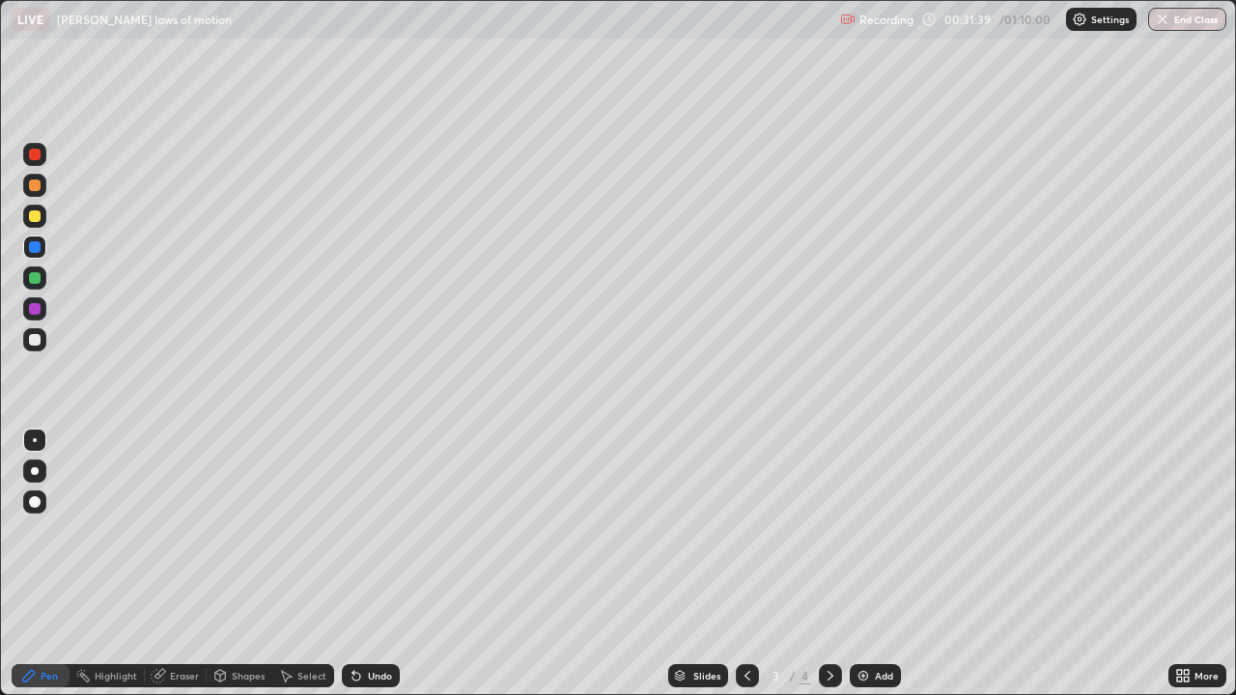
click at [368, 572] on div "Undo" at bounding box center [371, 675] width 58 height 23
click at [367, 572] on div "Undo" at bounding box center [371, 675] width 58 height 23
click at [365, 572] on div "Undo" at bounding box center [371, 675] width 58 height 23
click at [364, 572] on div "Undo" at bounding box center [371, 675] width 58 height 23
click at [363, 572] on div "Undo" at bounding box center [371, 675] width 58 height 23
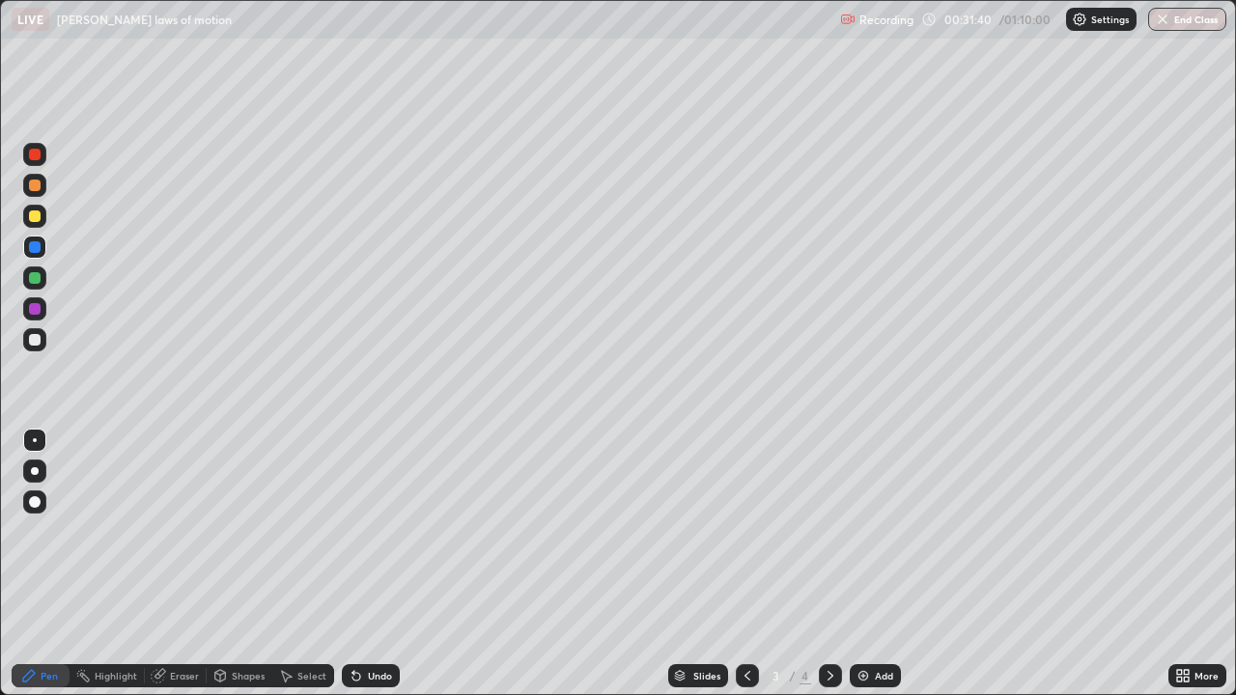
click at [364, 572] on div "Undo" at bounding box center [371, 675] width 58 height 23
click at [370, 572] on div "Undo" at bounding box center [380, 676] width 24 height 10
click at [358, 572] on icon at bounding box center [356, 675] width 15 height 15
click at [361, 572] on div "Undo" at bounding box center [371, 675] width 58 height 23
click at [387, 572] on div "Undo" at bounding box center [380, 676] width 24 height 10
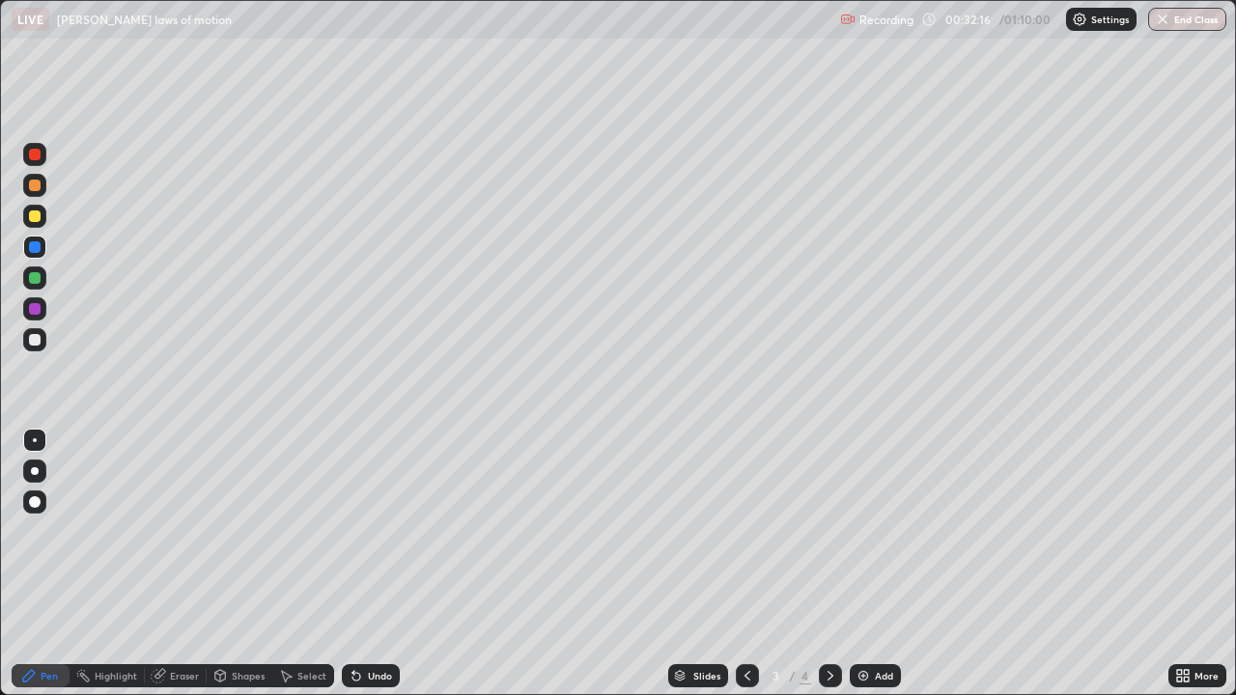
click at [385, 572] on div "Undo" at bounding box center [380, 676] width 24 height 10
click at [382, 572] on div "Undo" at bounding box center [380, 676] width 24 height 10
click at [374, 572] on div "Undo" at bounding box center [380, 676] width 24 height 10
click at [377, 572] on div "Undo" at bounding box center [371, 675] width 58 height 23
click at [375, 572] on div "Undo" at bounding box center [371, 675] width 58 height 23
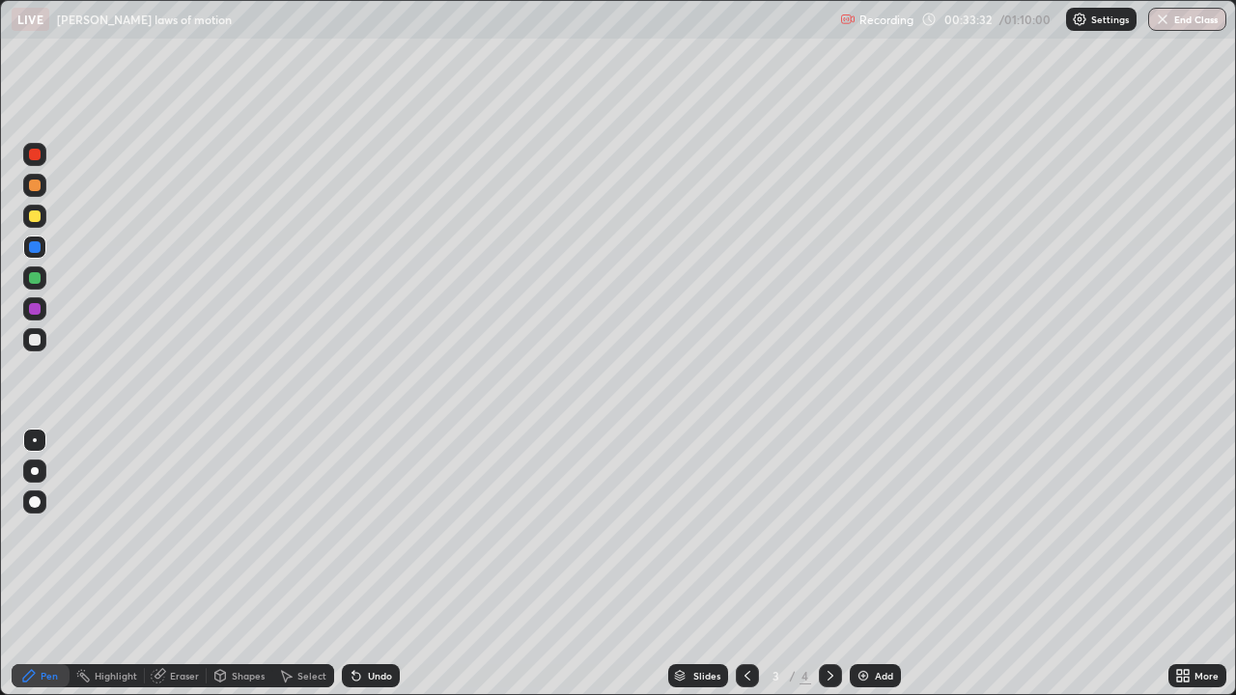
click at [828, 572] on icon at bounding box center [830, 675] width 15 height 15
click at [36, 339] on div at bounding box center [35, 340] width 12 height 12
click at [35, 217] on div at bounding box center [35, 216] width 12 height 12
click at [181, 572] on div "Eraser" at bounding box center [184, 676] width 29 height 10
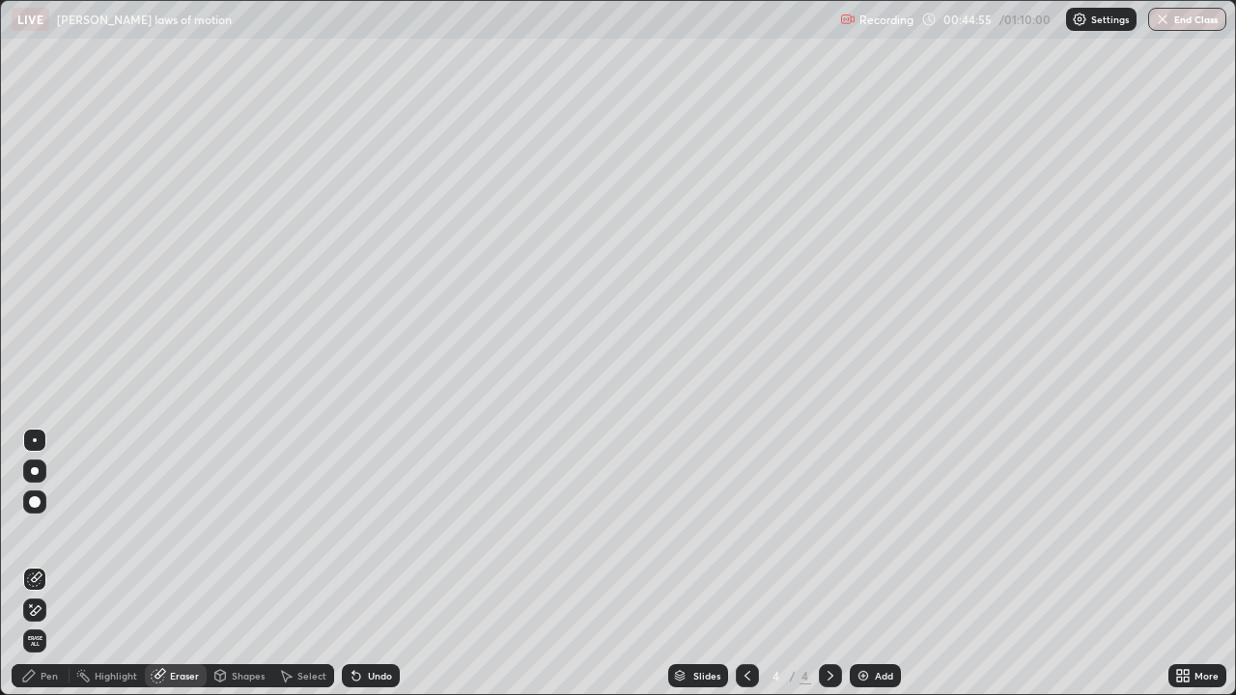
click at [45, 572] on div "Pen" at bounding box center [49, 676] width 17 height 10
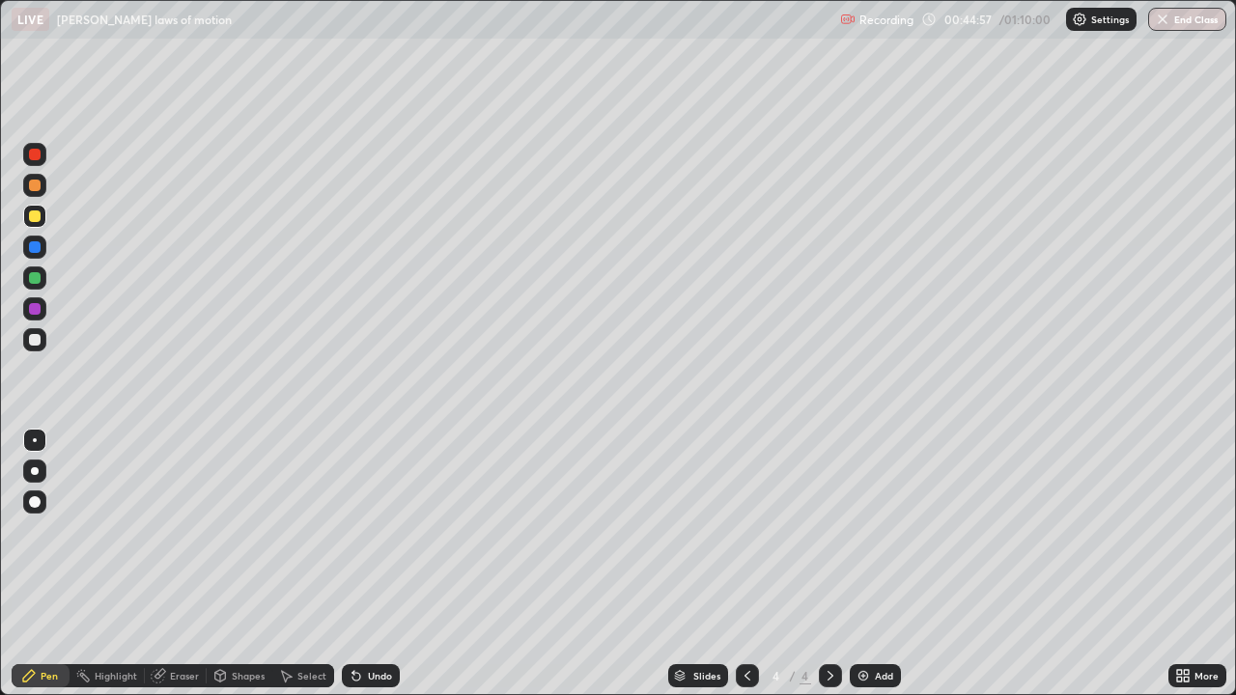
click at [33, 347] on div at bounding box center [34, 339] width 23 height 23
click at [881, 572] on div "Add" at bounding box center [884, 676] width 18 height 10
click at [35, 217] on div at bounding box center [35, 216] width 12 height 12
click at [31, 341] on div at bounding box center [35, 340] width 12 height 12
click at [186, 572] on div "Eraser" at bounding box center [176, 675] width 62 height 23
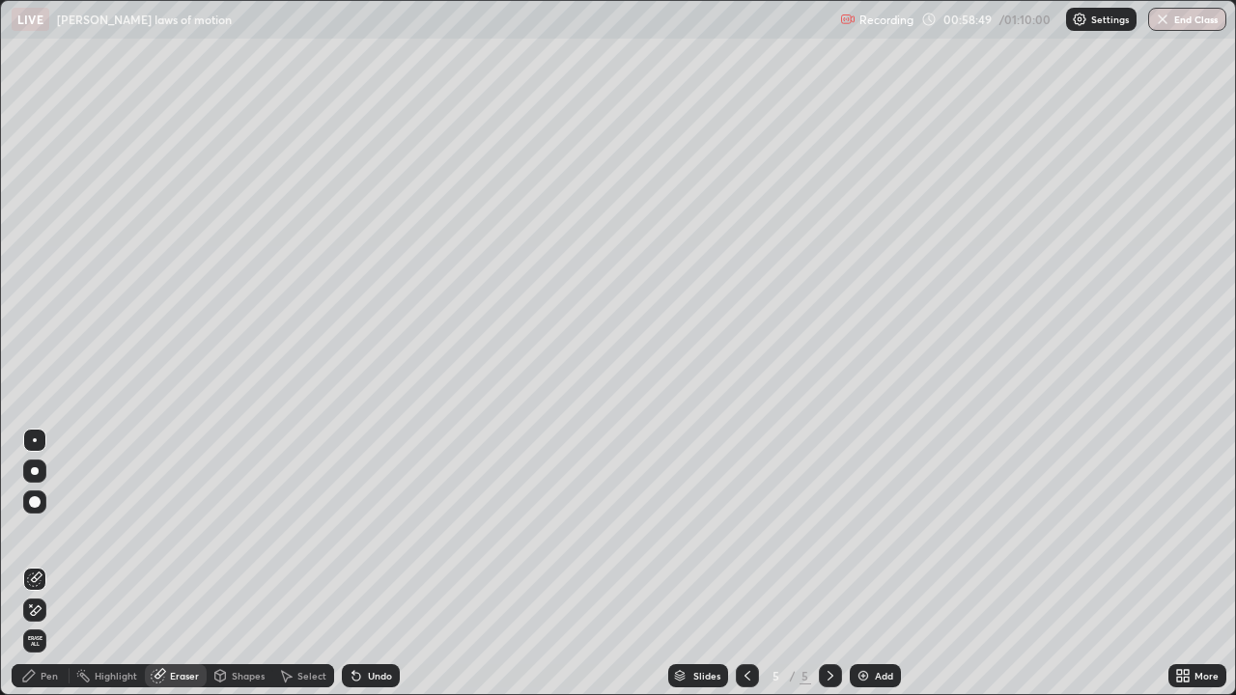
click at [42, 572] on div "Pen" at bounding box center [41, 675] width 58 height 23
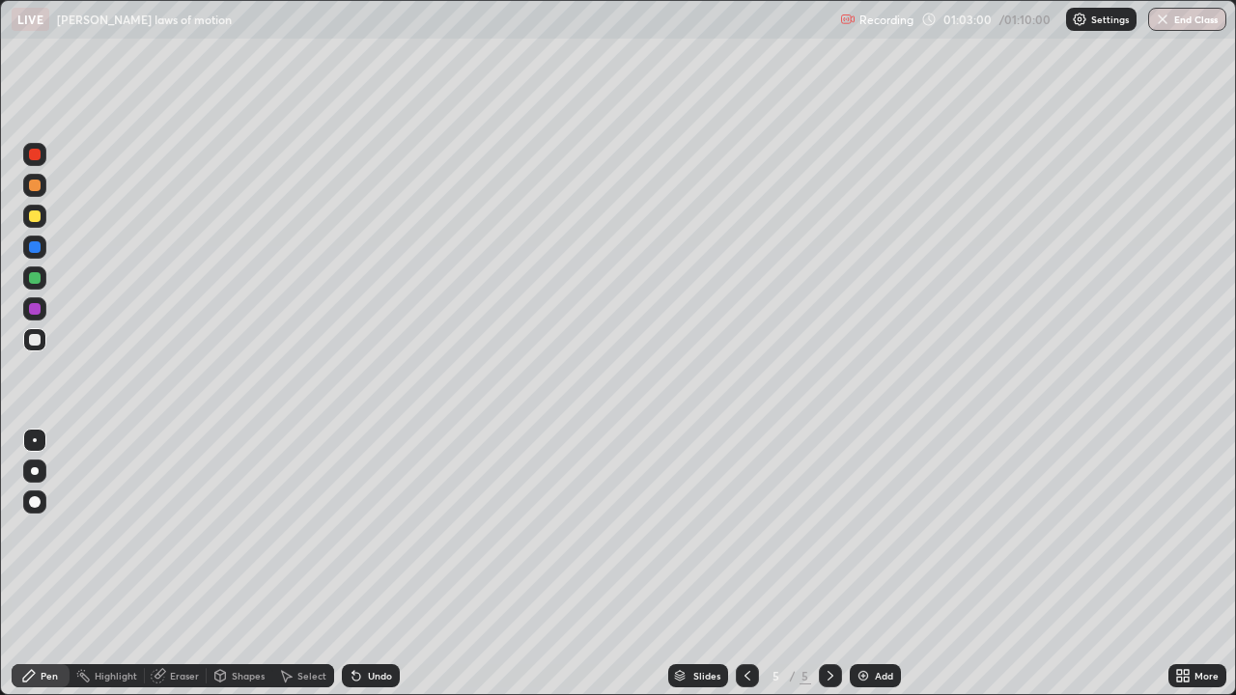
click at [177, 572] on div "Eraser" at bounding box center [176, 675] width 62 height 23
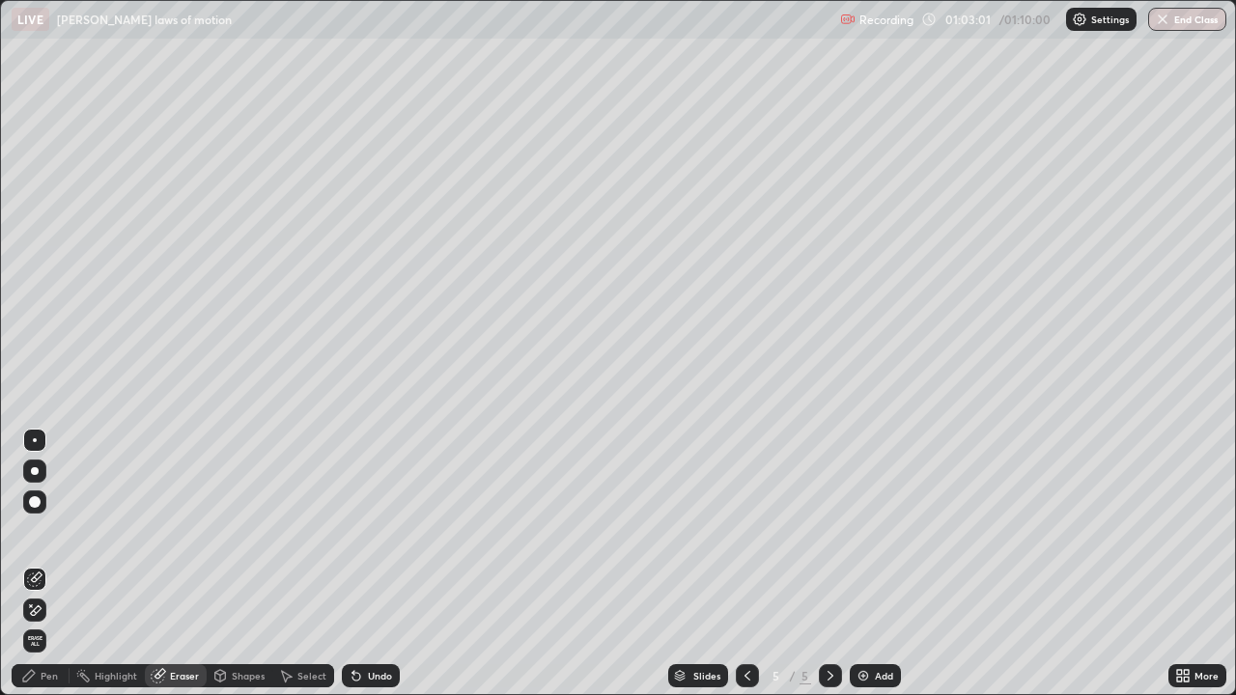
click at [177, 572] on div "Eraser" at bounding box center [176, 675] width 62 height 23
click at [38, 572] on div "Pen" at bounding box center [41, 675] width 58 height 23
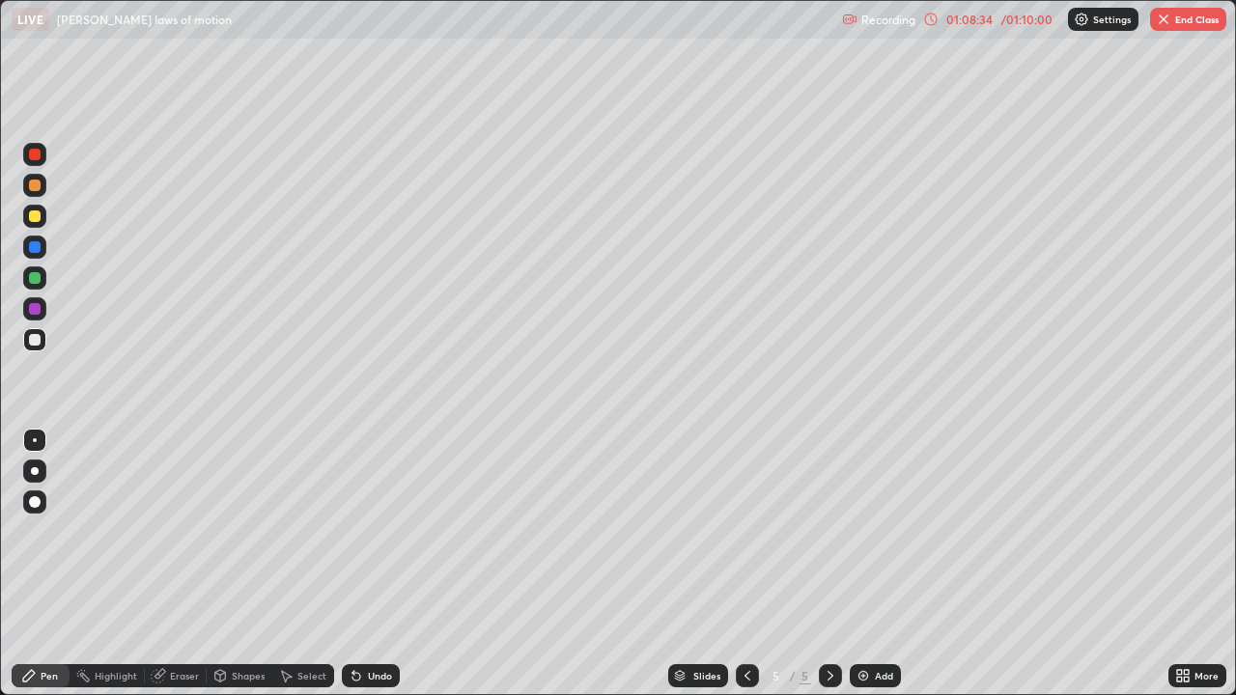
click at [37, 216] on div at bounding box center [35, 216] width 12 height 12
click at [32, 344] on div at bounding box center [35, 340] width 12 height 12
click at [35, 219] on div at bounding box center [35, 216] width 12 height 12
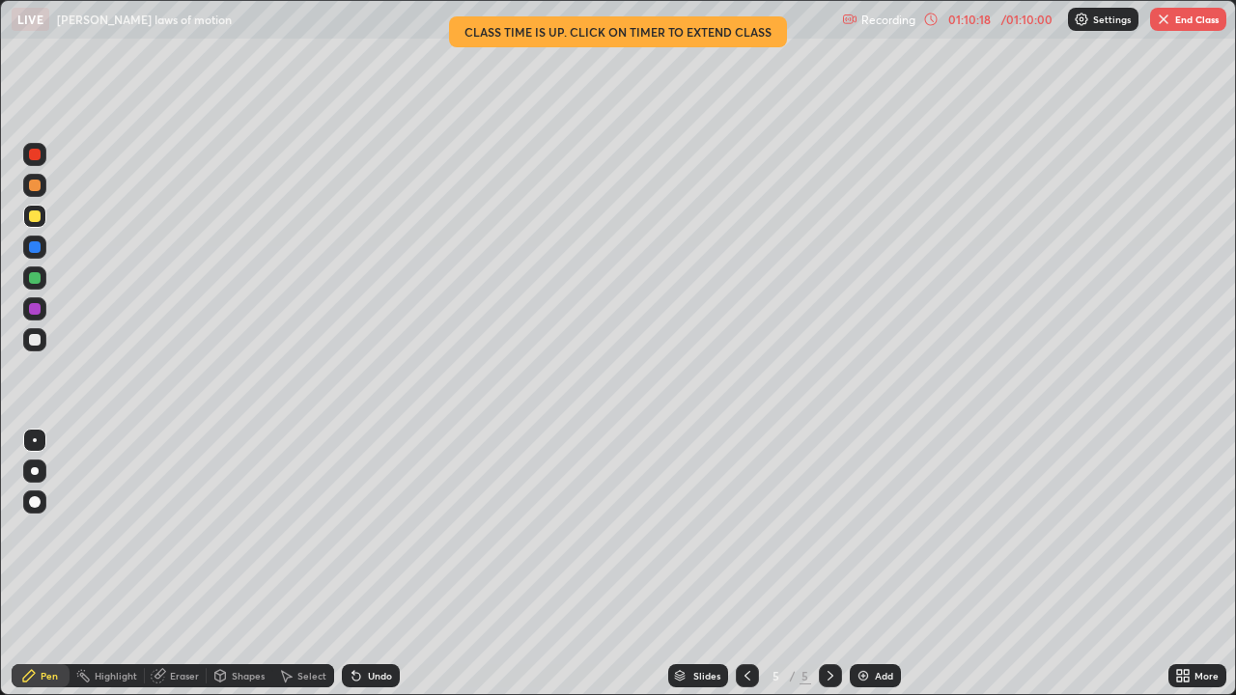
click at [377, 572] on div "Undo" at bounding box center [380, 676] width 24 height 10
click at [360, 572] on icon at bounding box center [356, 675] width 15 height 15
click at [368, 572] on div "Undo" at bounding box center [380, 676] width 24 height 10
click at [246, 572] on div "Shapes" at bounding box center [248, 676] width 33 height 10
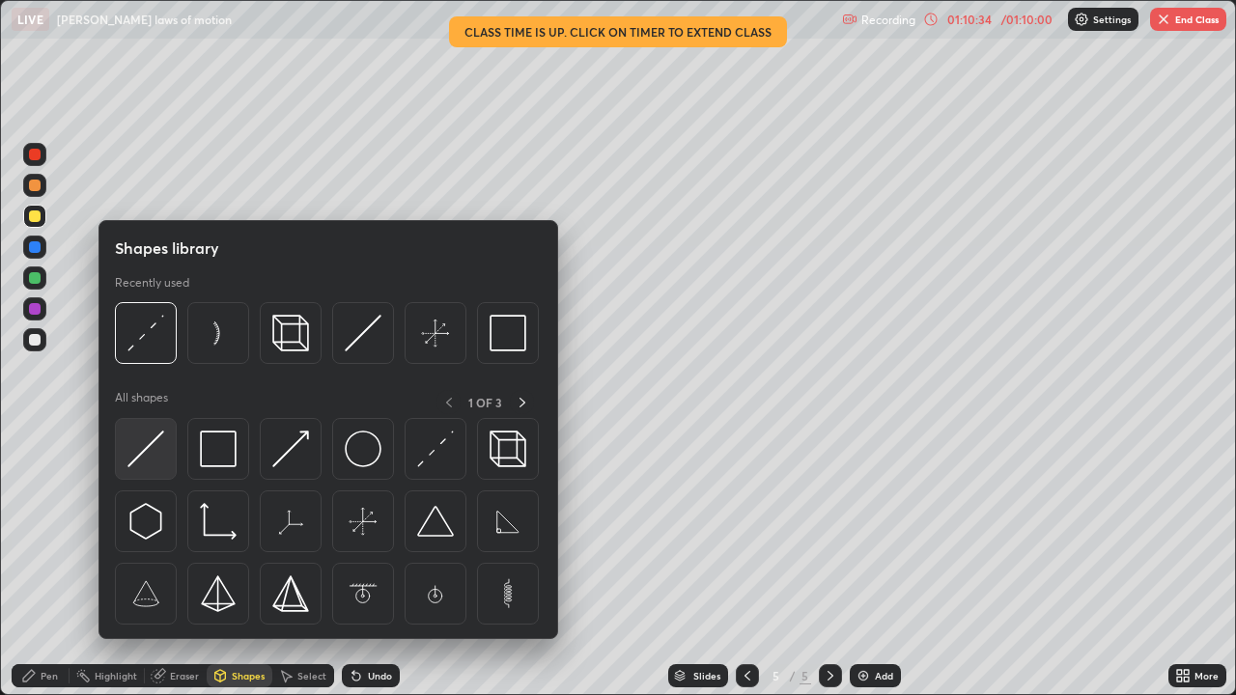
click at [153, 448] on img at bounding box center [145, 449] width 37 height 37
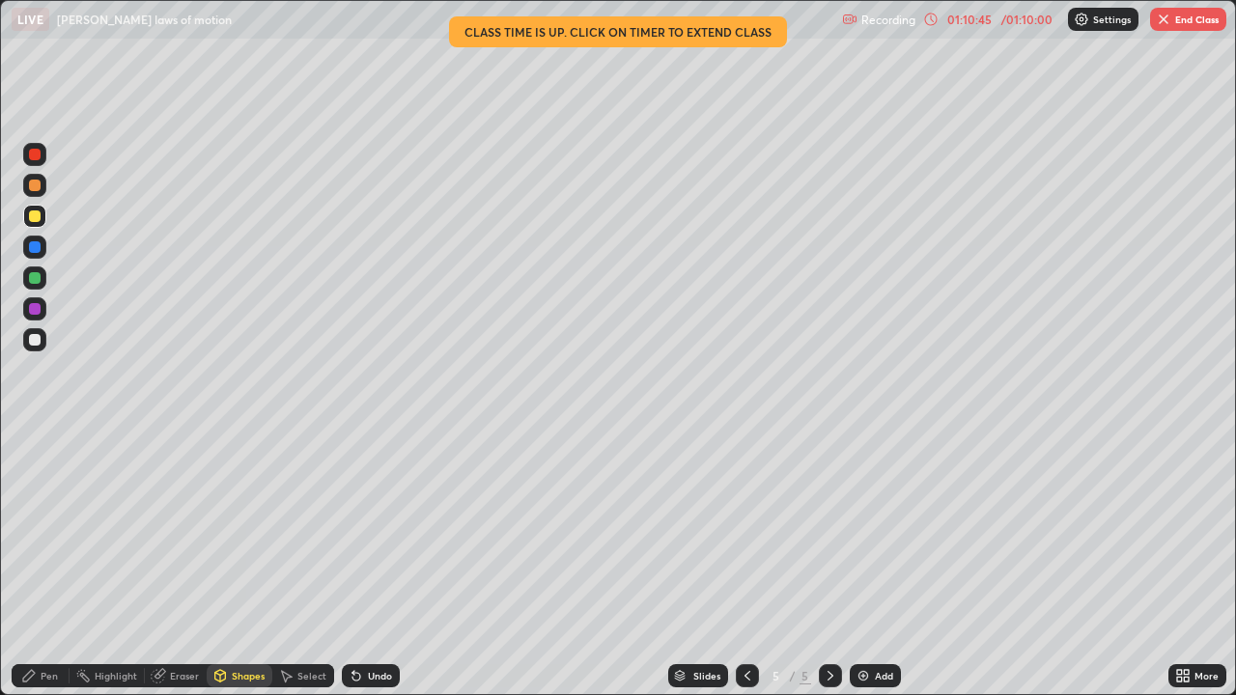
click at [166, 572] on div "Eraser" at bounding box center [176, 675] width 62 height 23
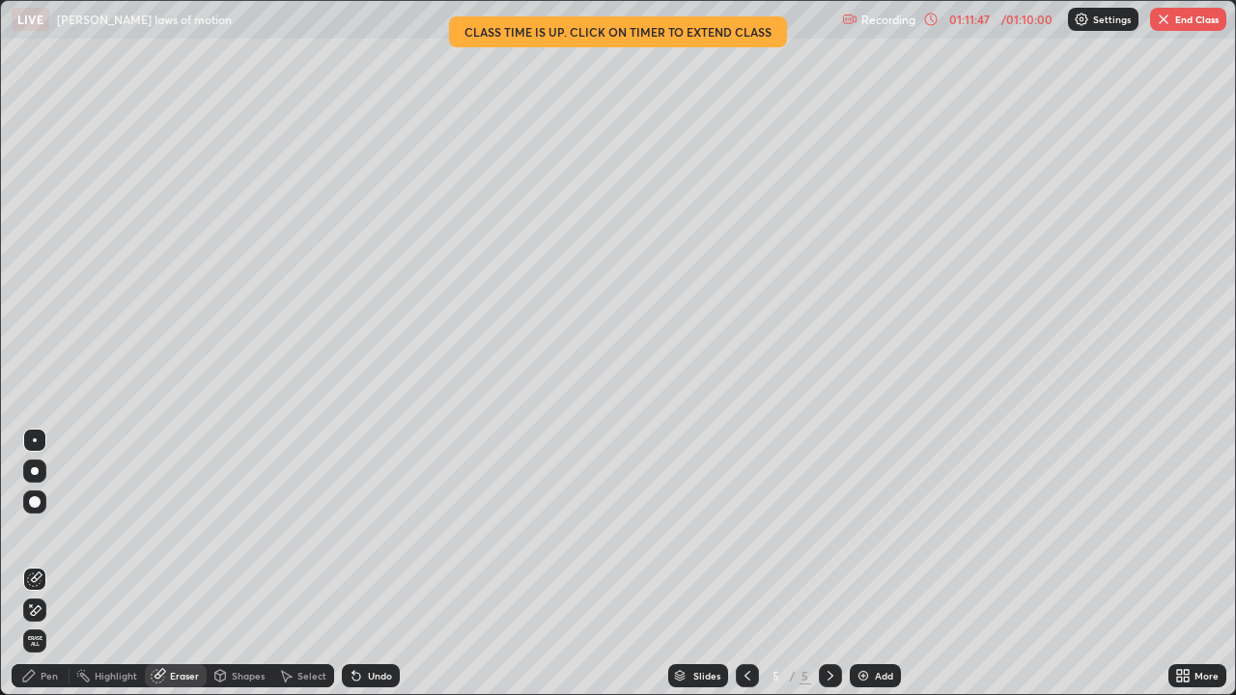
click at [869, 572] on div "Add" at bounding box center [875, 675] width 51 height 23
click at [39, 572] on div "Pen" at bounding box center [41, 675] width 58 height 23
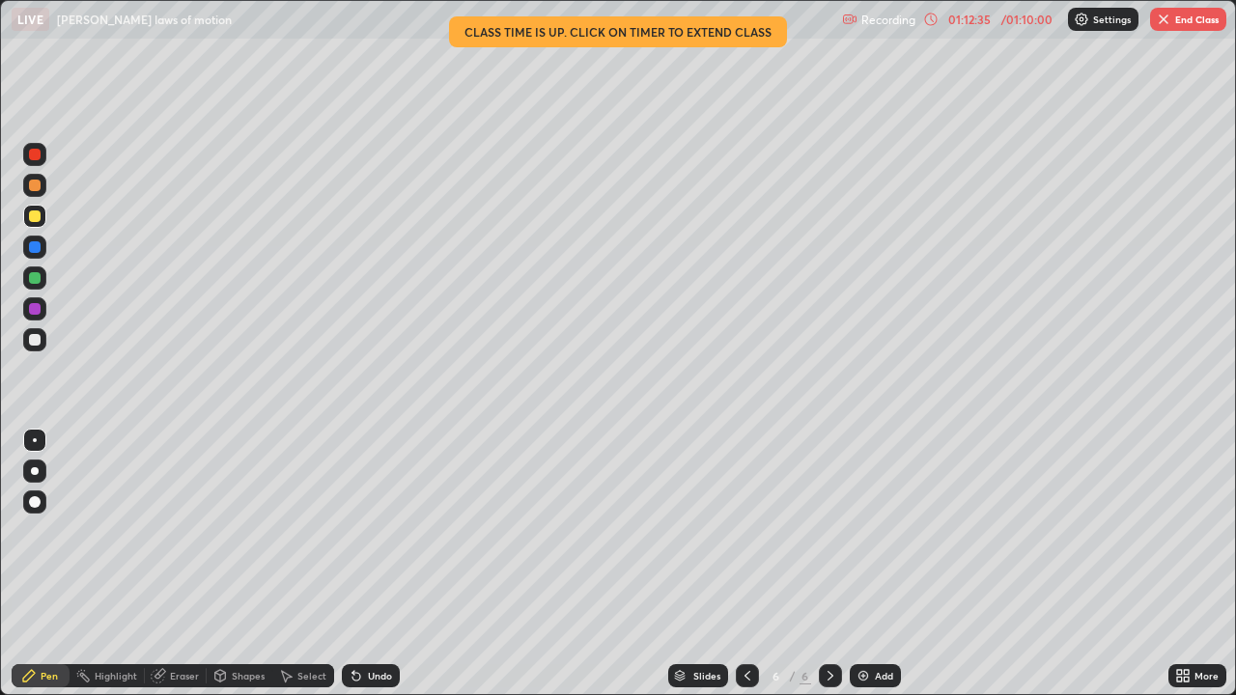
click at [722, 572] on div "Slides" at bounding box center [698, 675] width 60 height 23
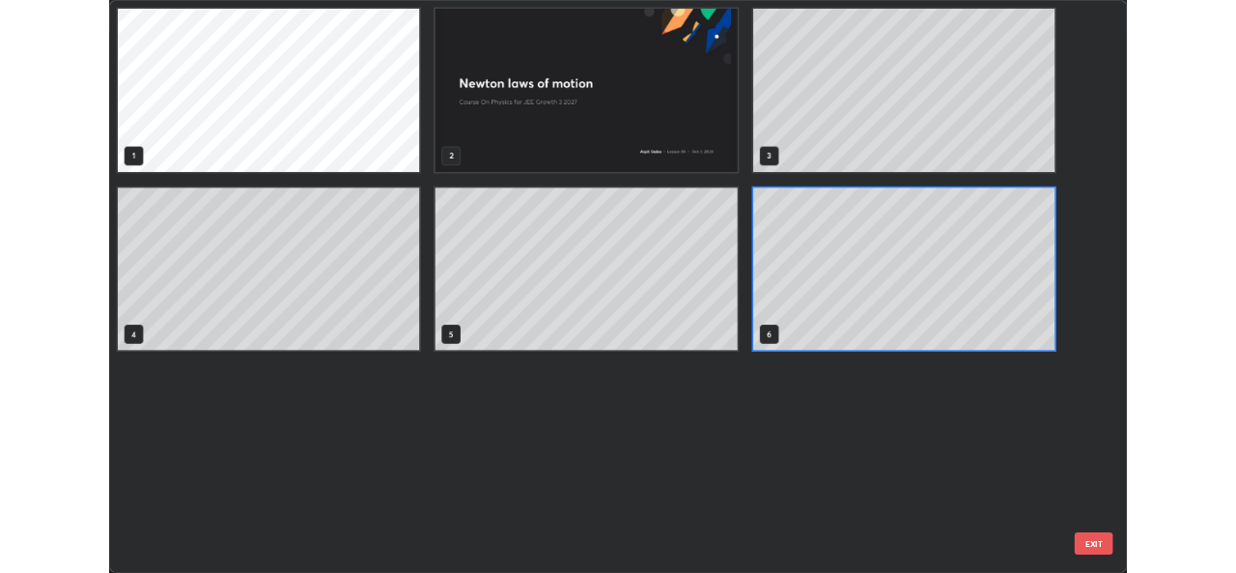
scroll to position [687, 1224]
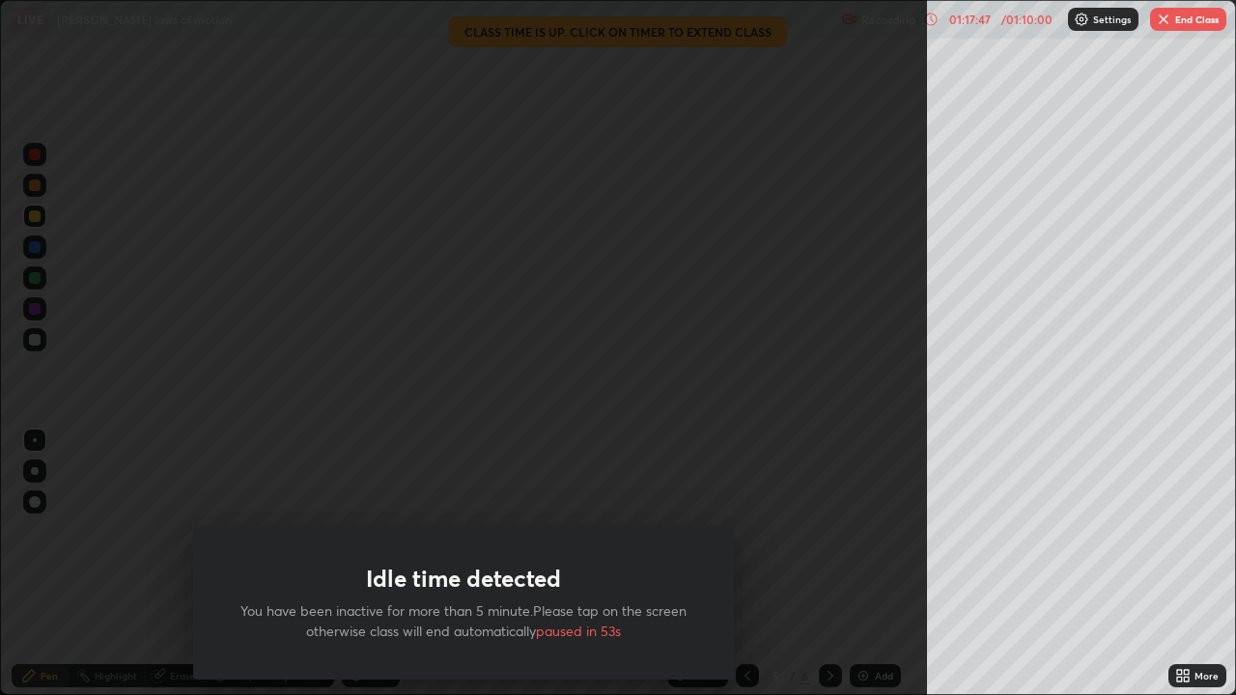
click at [1012, 572] on div "Slides 5 / 6 Add" at bounding box center [784, 676] width 769 height 39
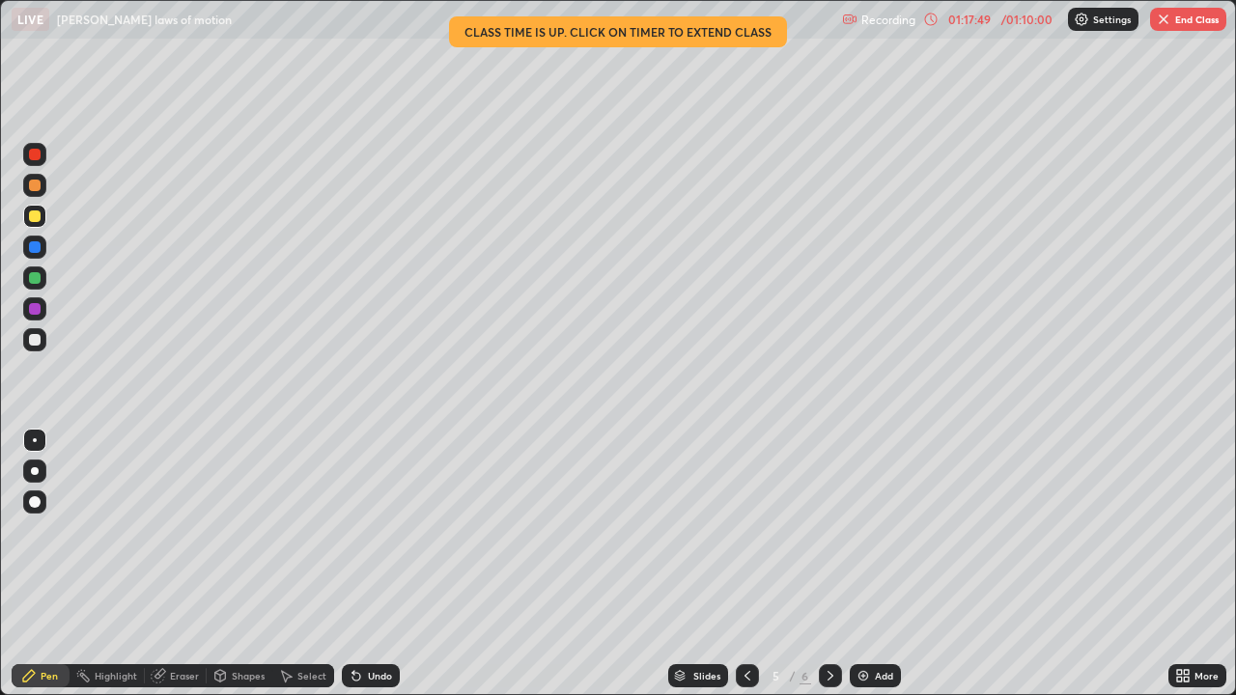
click at [986, 17] on div "01:17:49" at bounding box center [969, 20] width 54 height 12
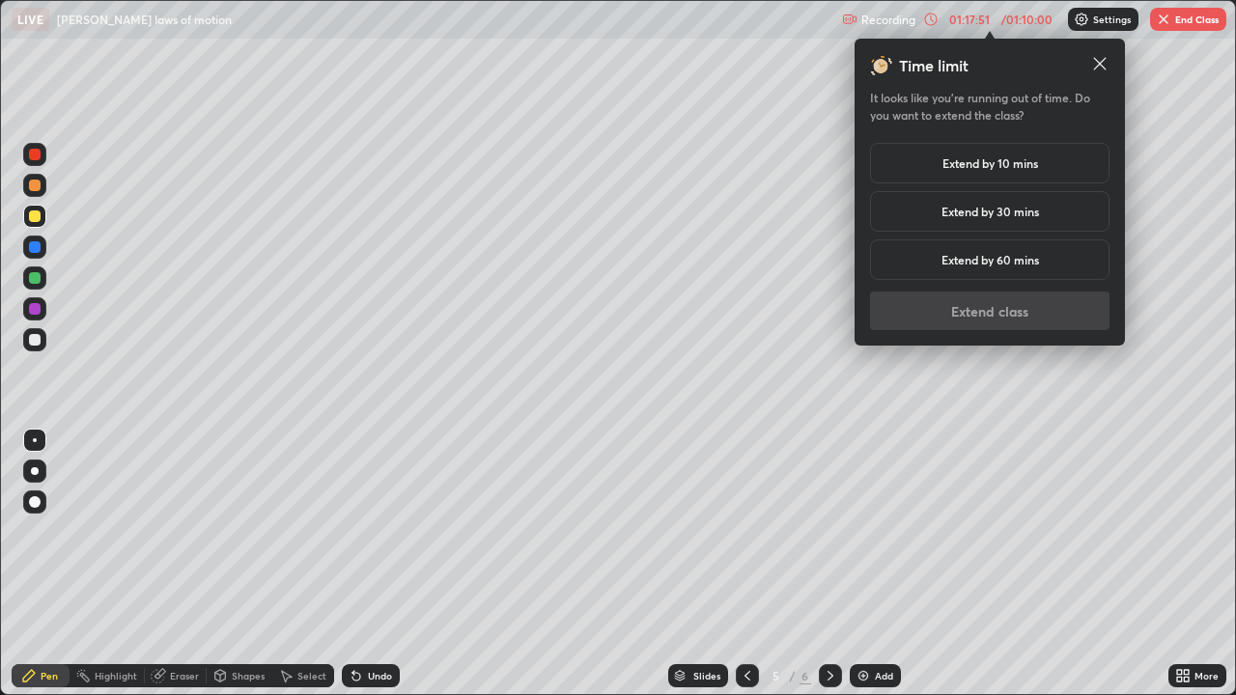
click at [1053, 162] on div "Extend by 10 mins" at bounding box center [989, 163] width 239 height 41
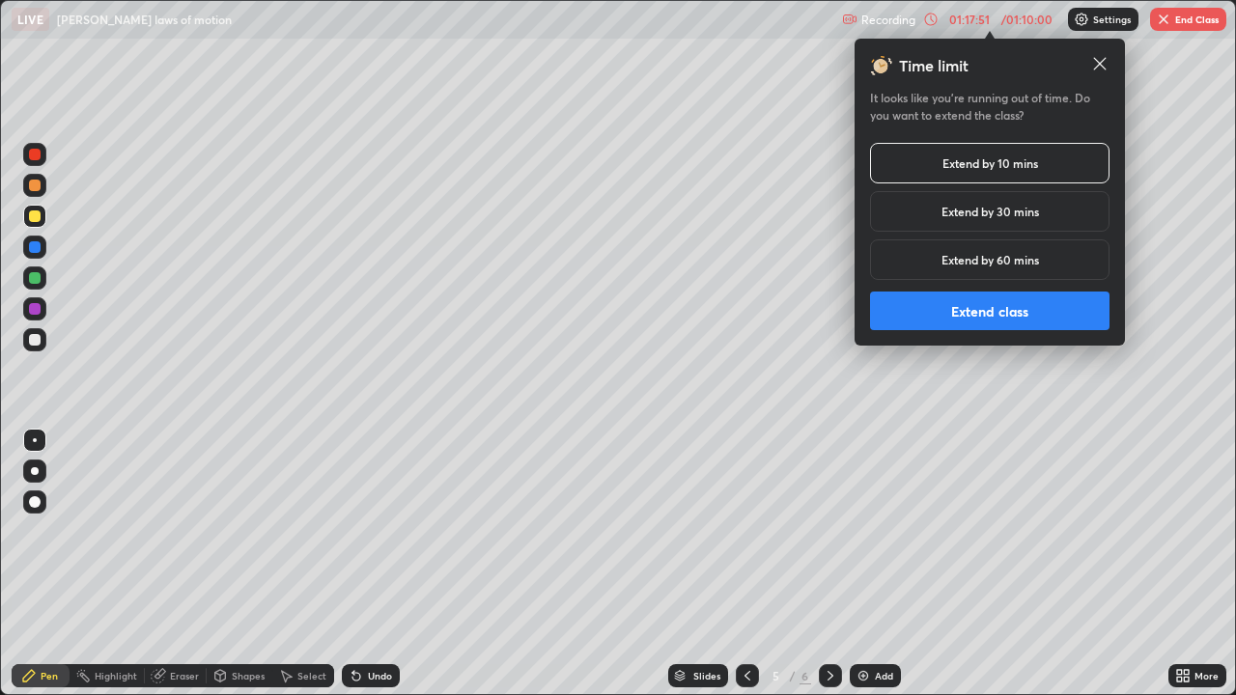
click at [1023, 314] on button "Extend class" at bounding box center [989, 311] width 239 height 39
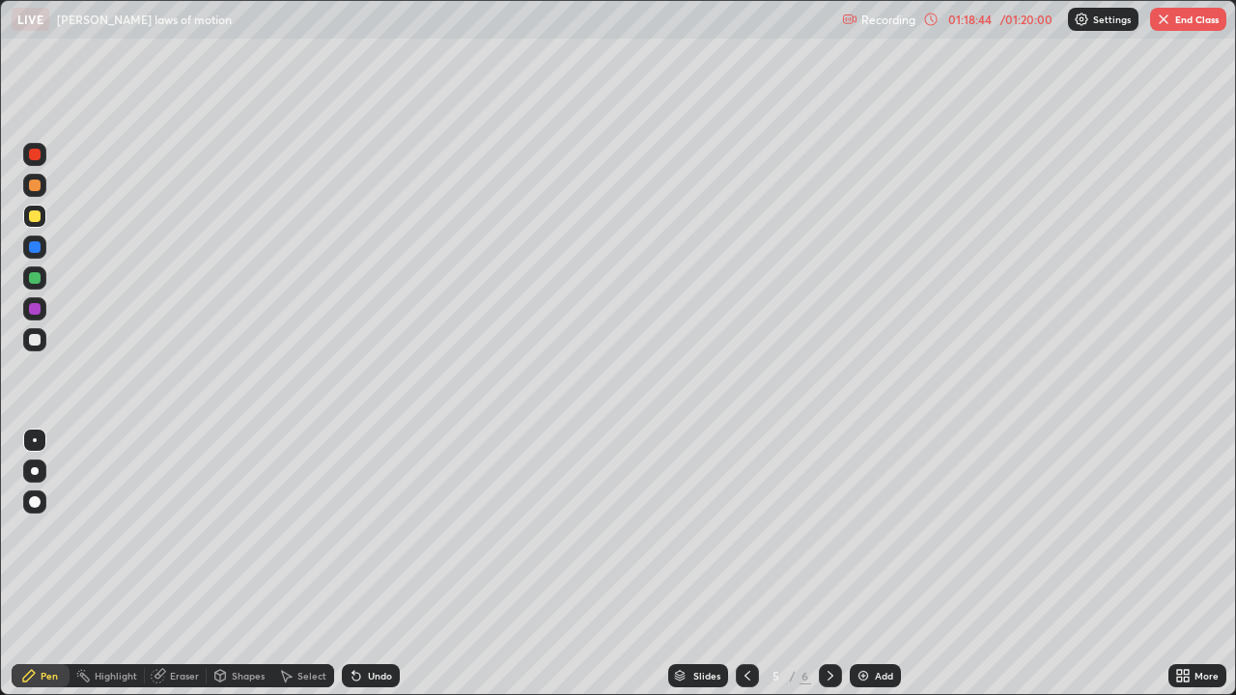
click at [1180, 25] on button "End Class" at bounding box center [1188, 19] width 76 height 23
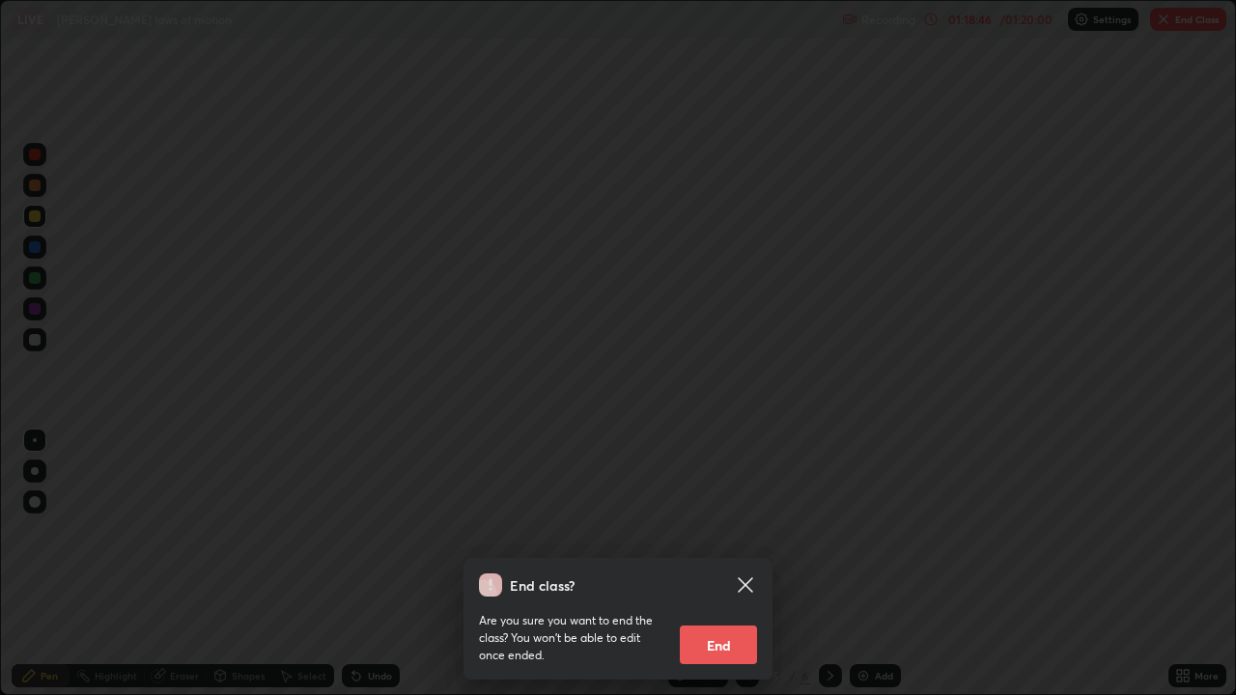
click at [750, 572] on icon at bounding box center [745, 584] width 14 height 14
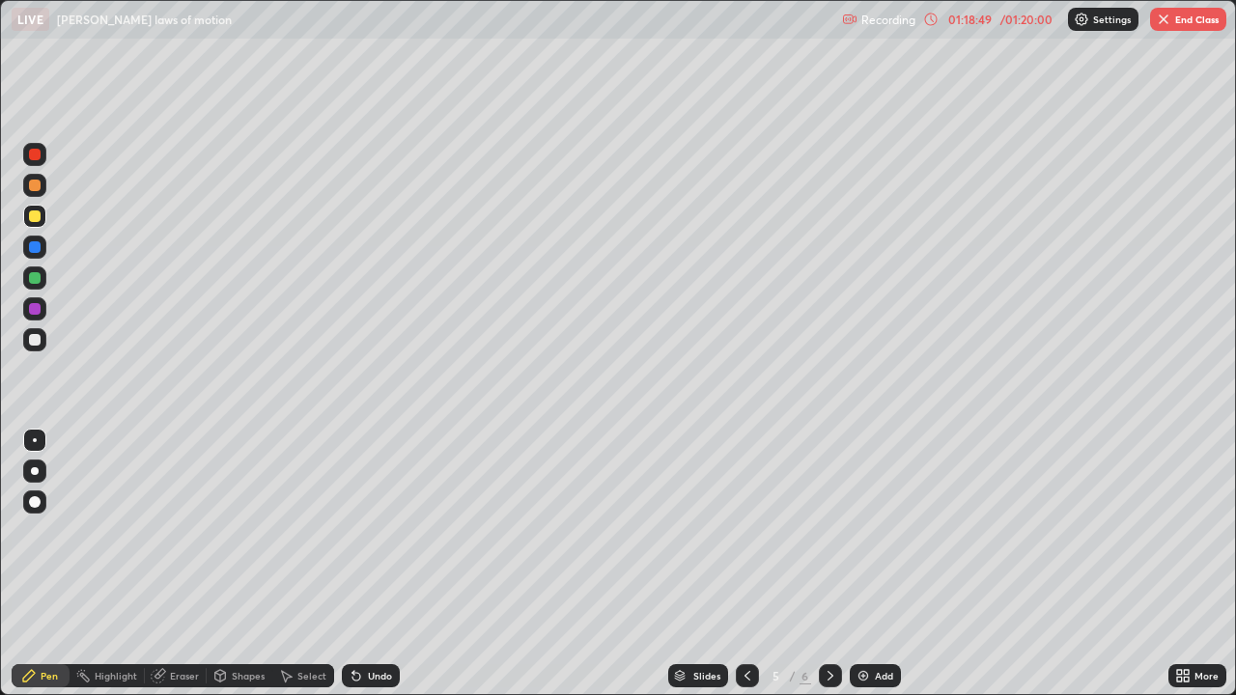
click at [823, 572] on icon at bounding box center [830, 675] width 15 height 15
click at [1185, 26] on button "End Class" at bounding box center [1188, 19] width 76 height 23
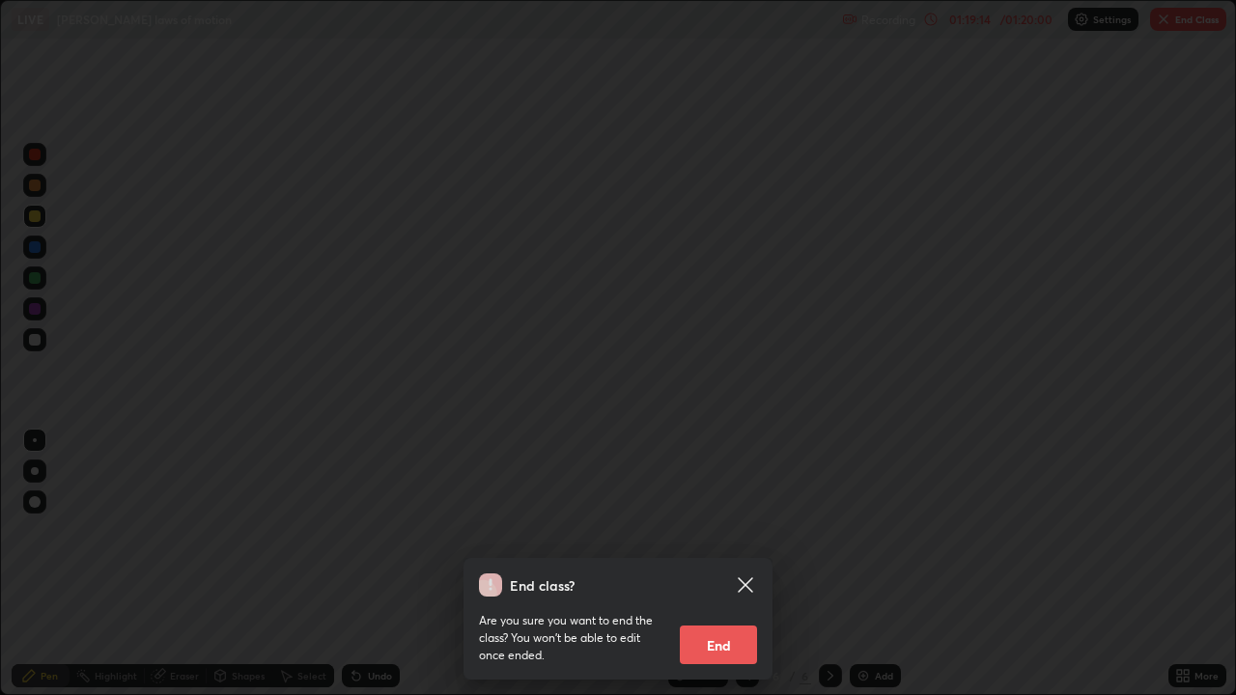
click at [719, 572] on button "End" at bounding box center [718, 645] width 77 height 39
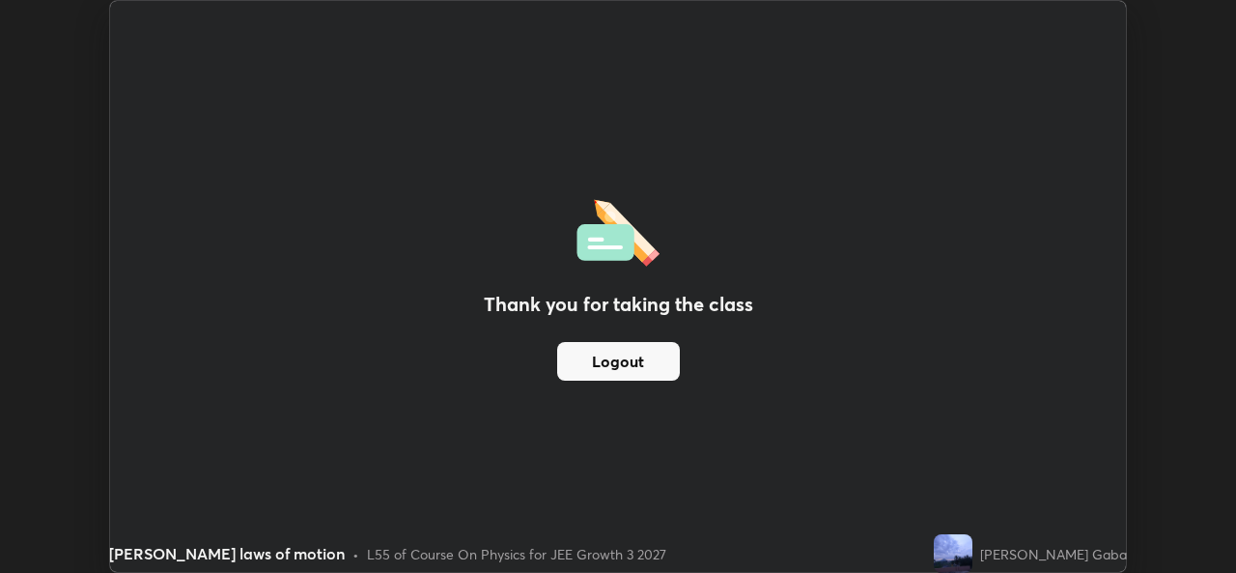
scroll to position [95983, 95319]
